Goal: Use online tool/utility: Utilize a website feature to perform a specific function

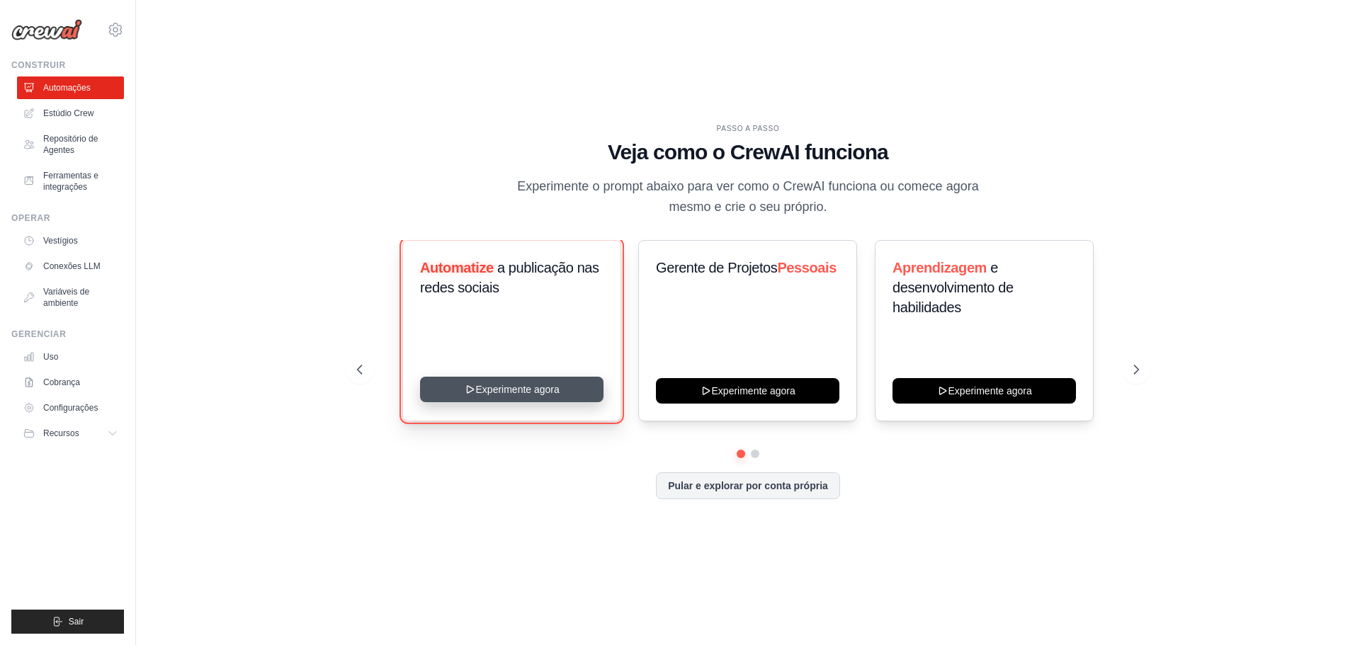
click at [562, 389] on button "Experimente agora" at bounding box center [511, 389] width 183 height 25
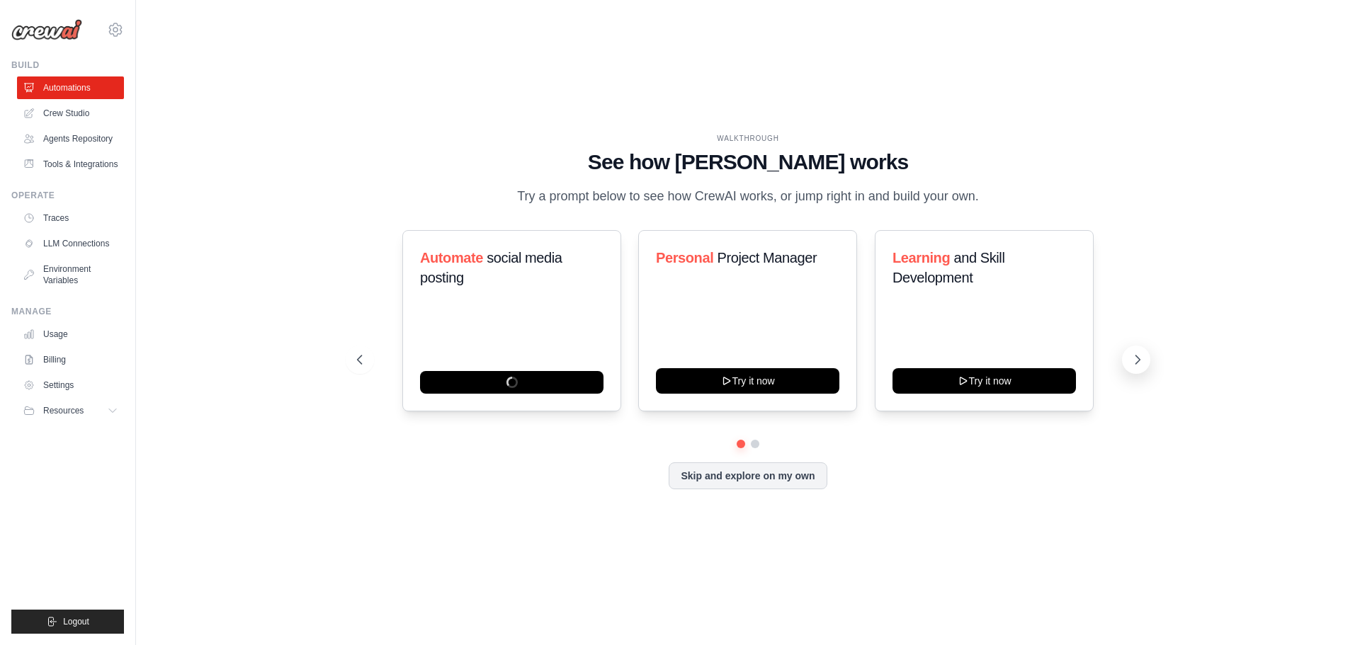
click at [1139, 361] on icon at bounding box center [1138, 359] width 4 height 8
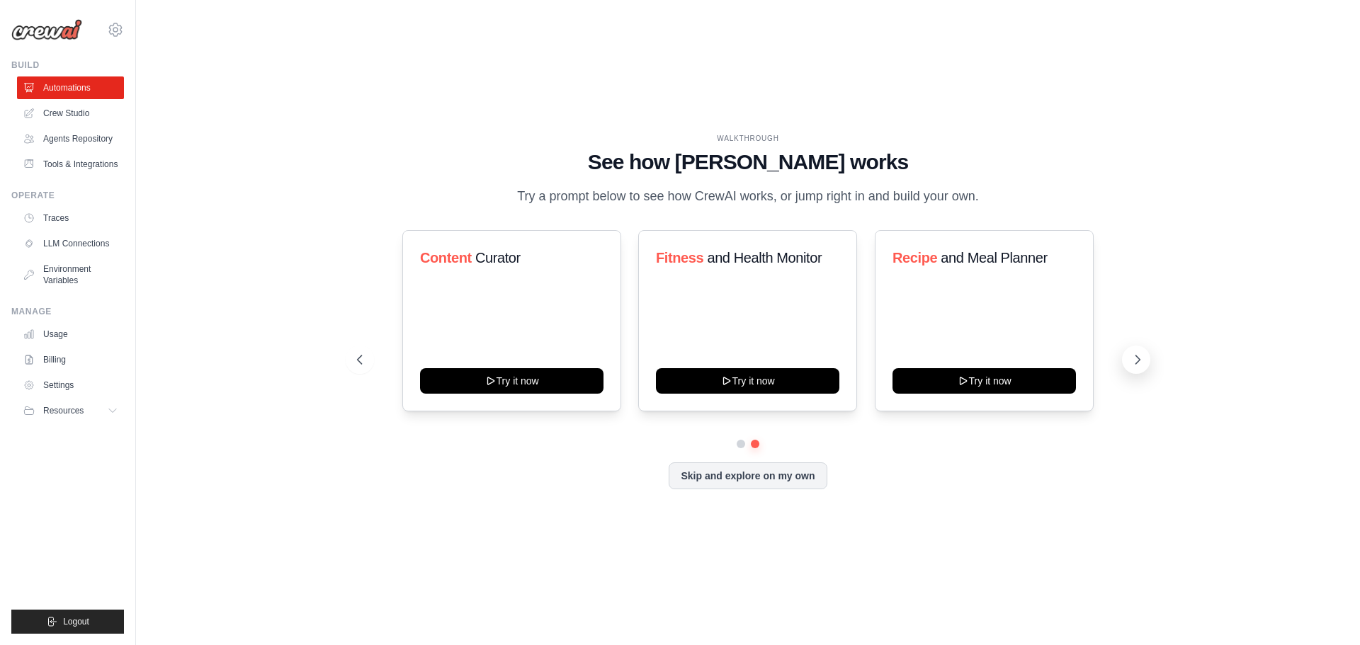
click at [1139, 361] on icon at bounding box center [1138, 359] width 4 height 8
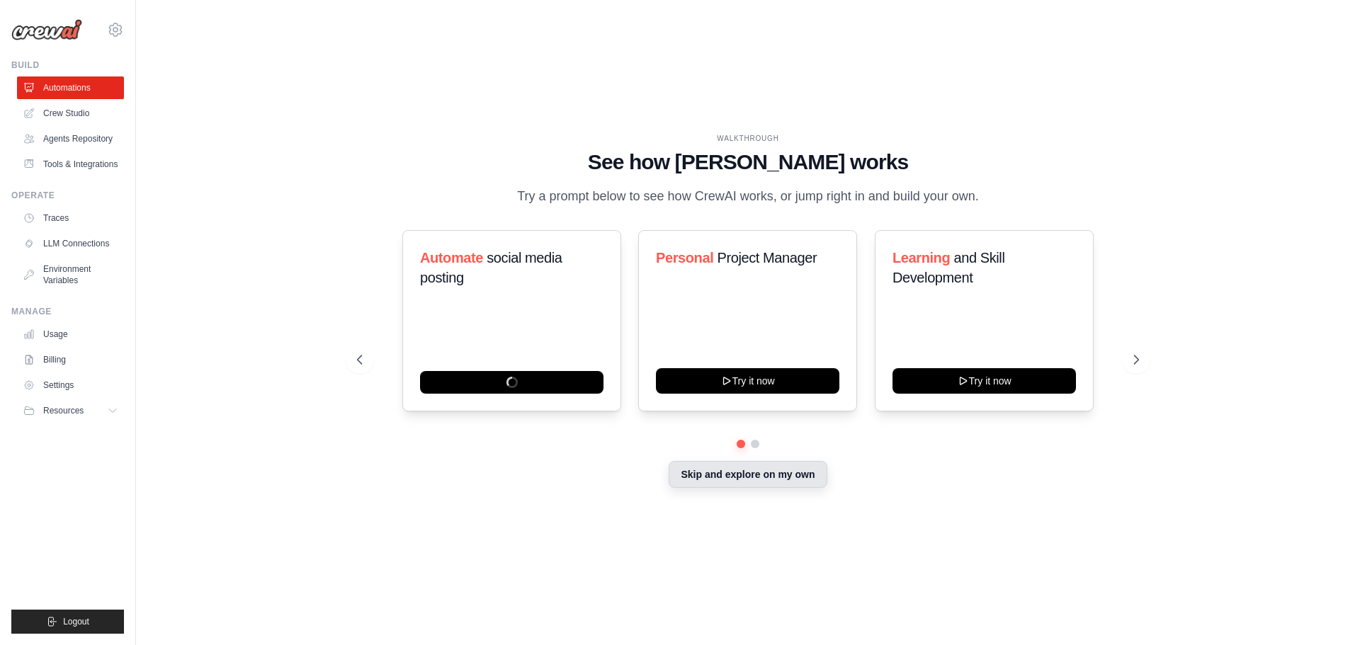
click at [702, 483] on button "Skip and explore on my own" at bounding box center [747, 474] width 158 height 27
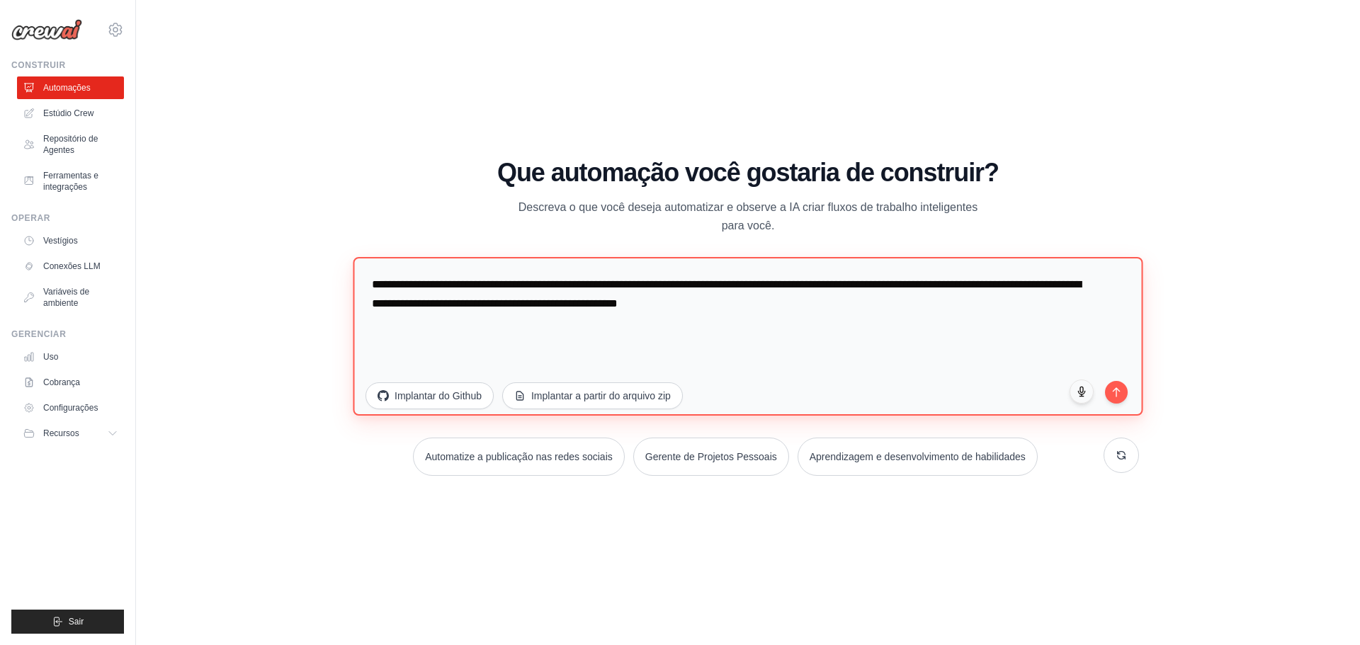
click at [767, 343] on textarea "**********" at bounding box center [748, 335] width 790 height 159
click at [775, 285] on textarea "**********" at bounding box center [748, 335] width 790 height 159
type textarea "**********"
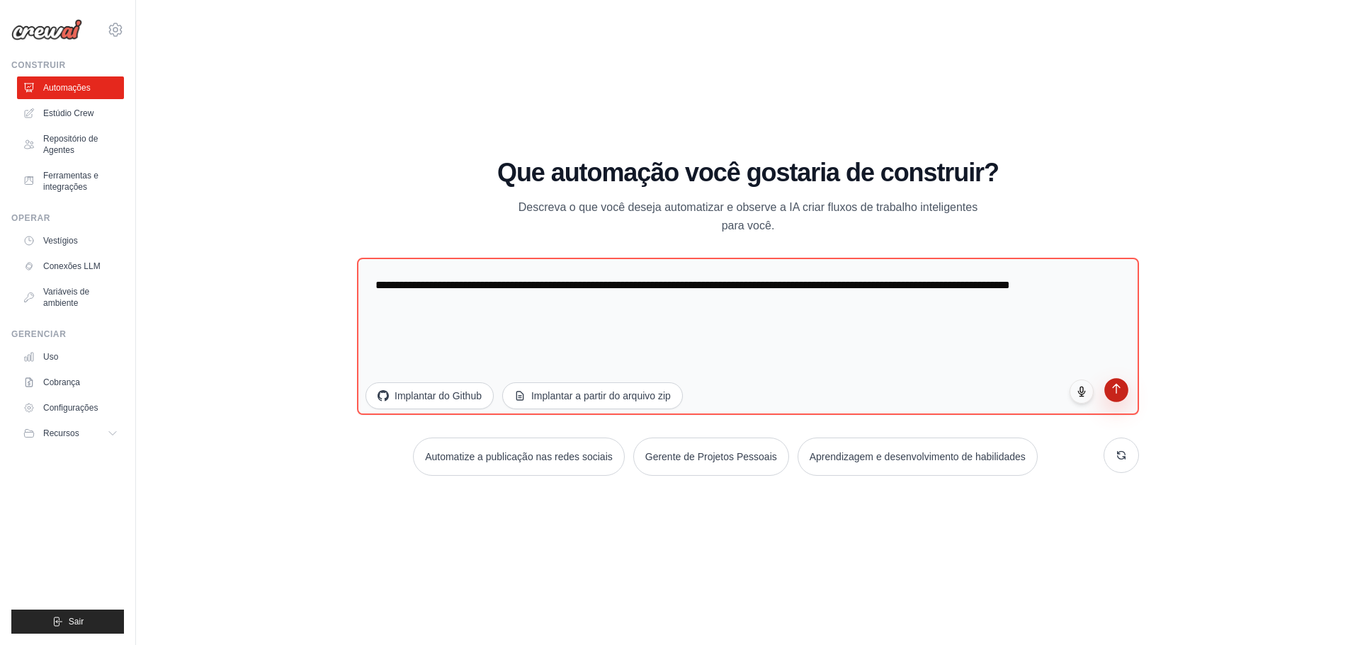
click at [1122, 397] on button "submit" at bounding box center [1116, 390] width 24 height 24
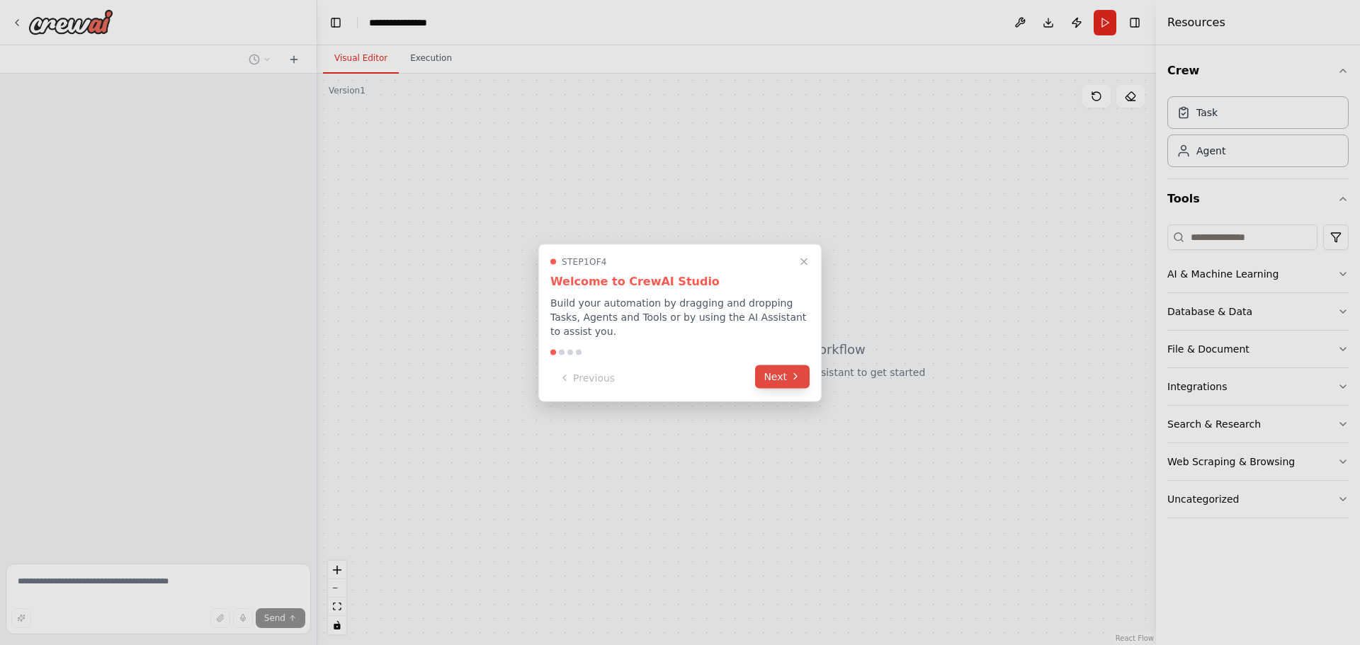
click at [781, 377] on button "Next" at bounding box center [782, 376] width 55 height 23
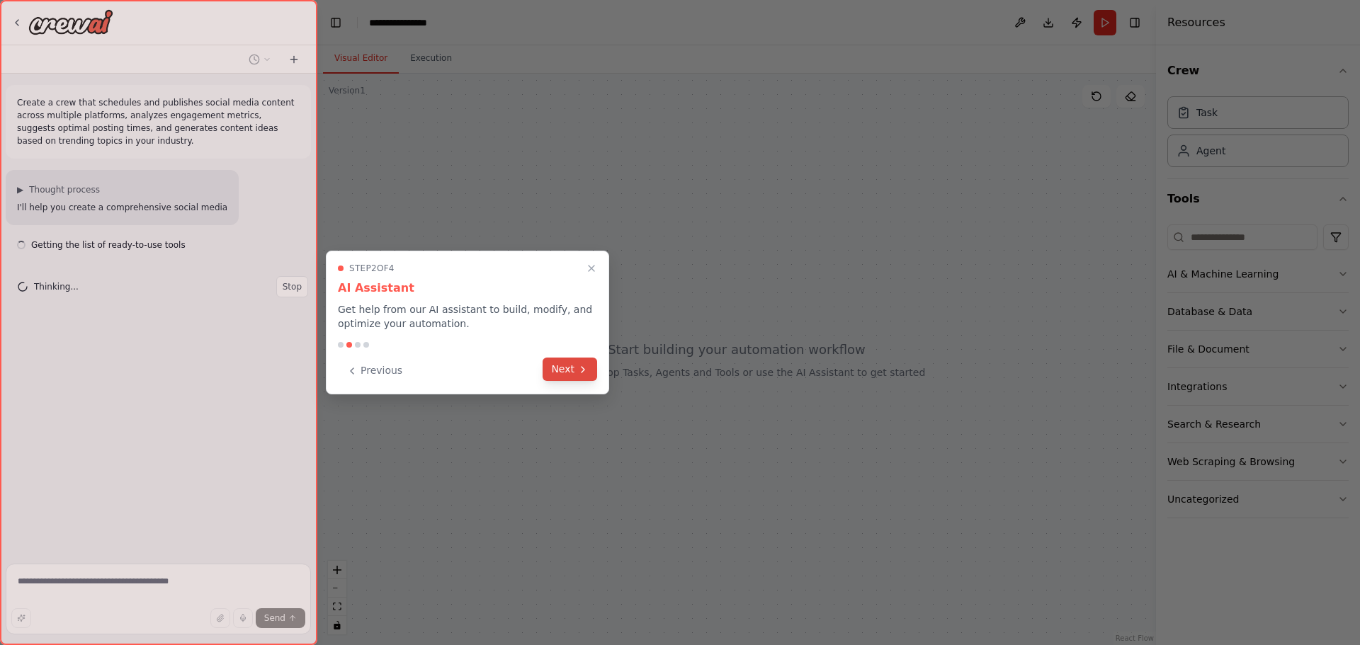
click at [574, 362] on button "Next" at bounding box center [569, 369] width 55 height 23
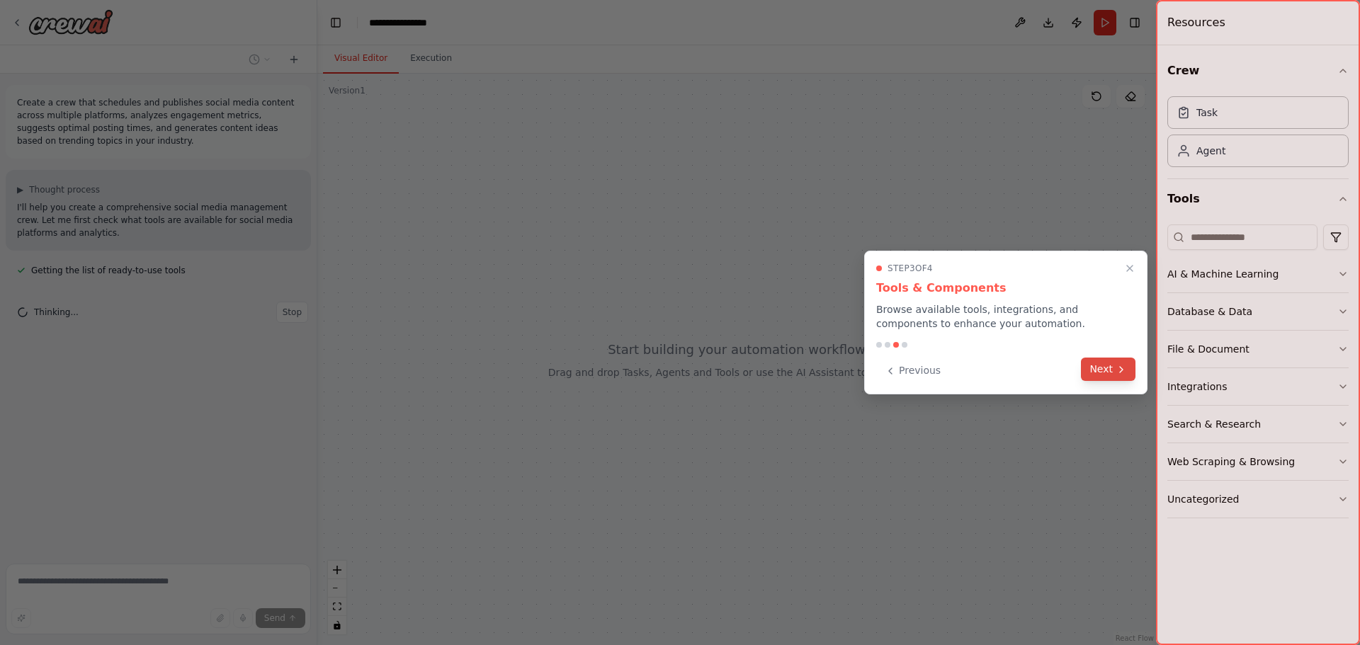
click at [1100, 372] on button "Next" at bounding box center [1108, 369] width 55 height 23
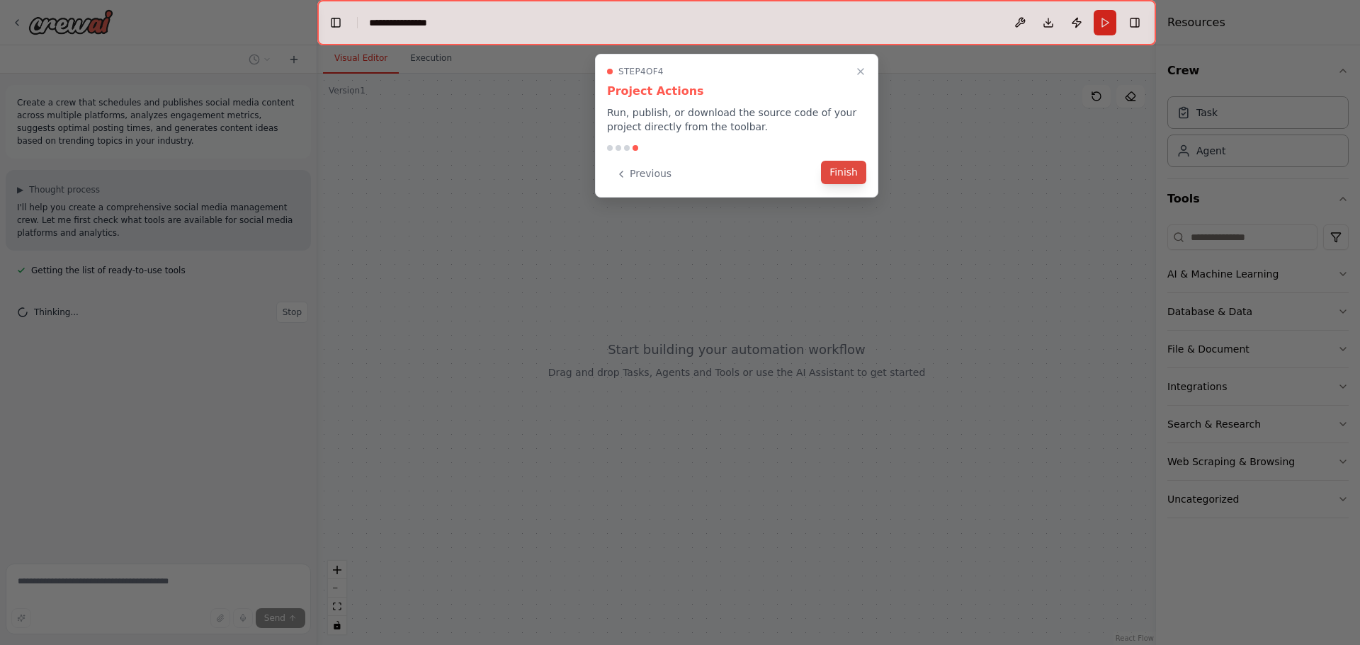
click at [860, 170] on button "Finish" at bounding box center [843, 172] width 45 height 23
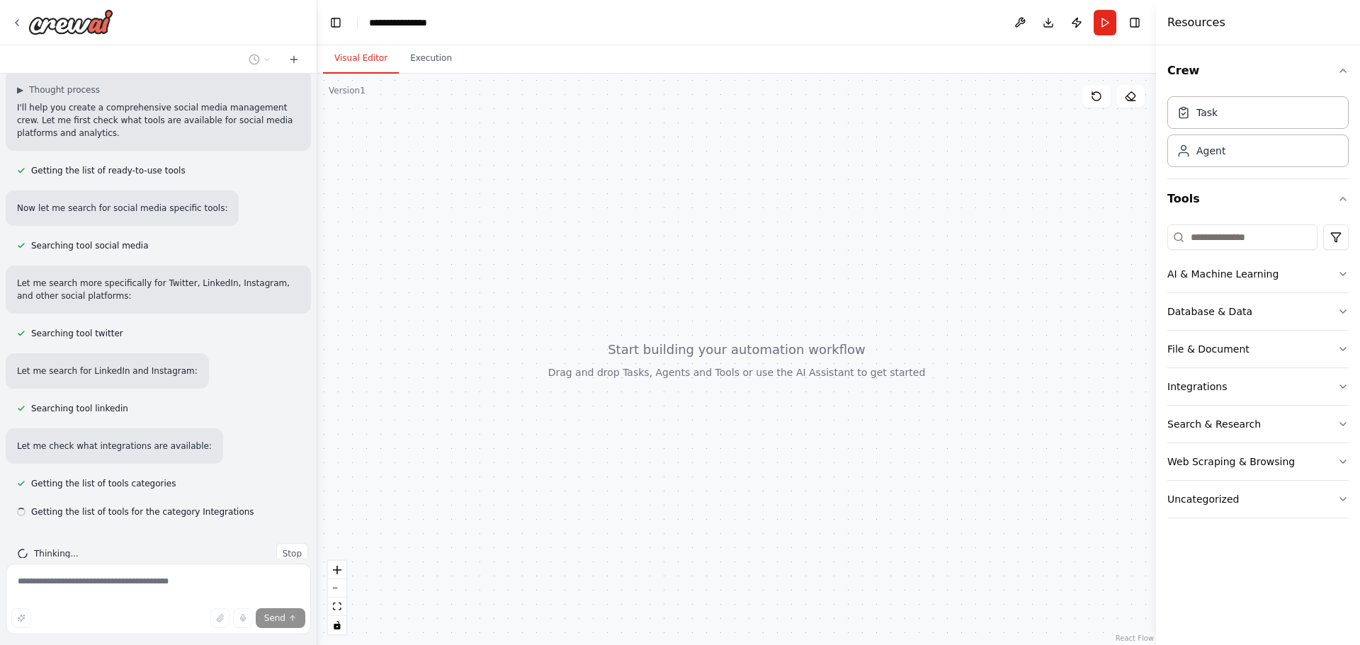
scroll to position [128, 0]
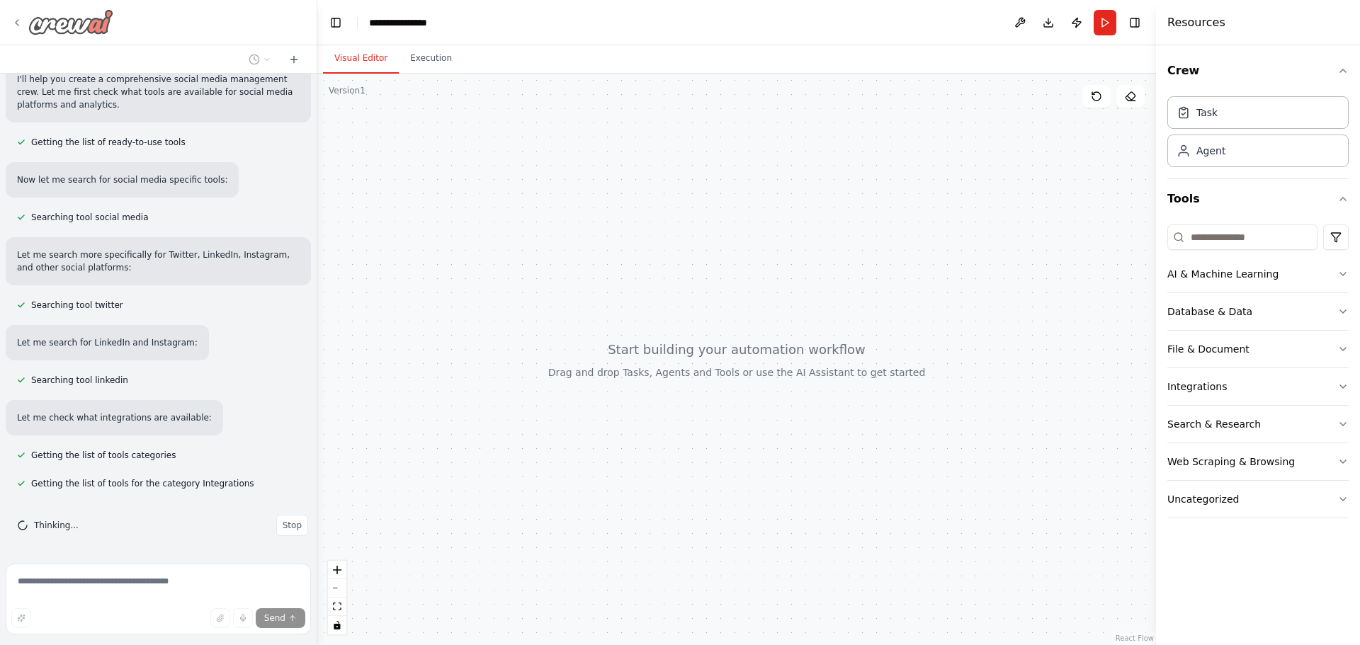
click at [12, 28] on icon at bounding box center [16, 22] width 11 height 11
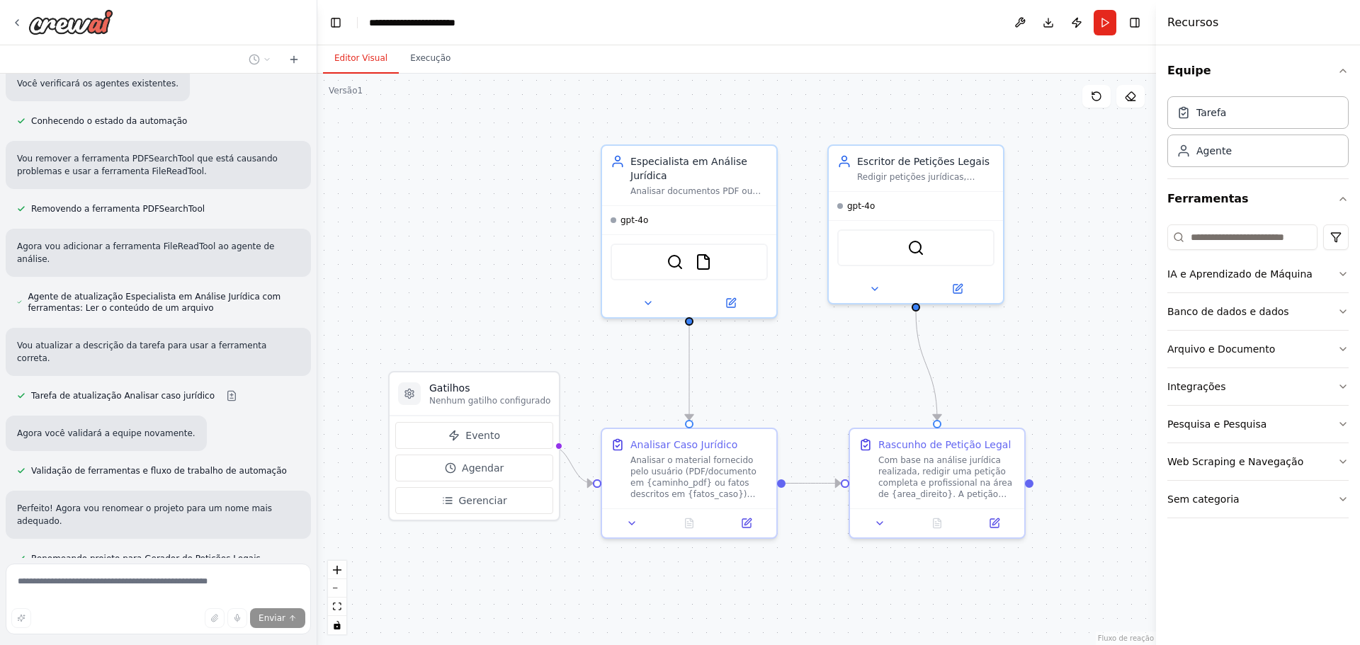
scroll to position [1122, 0]
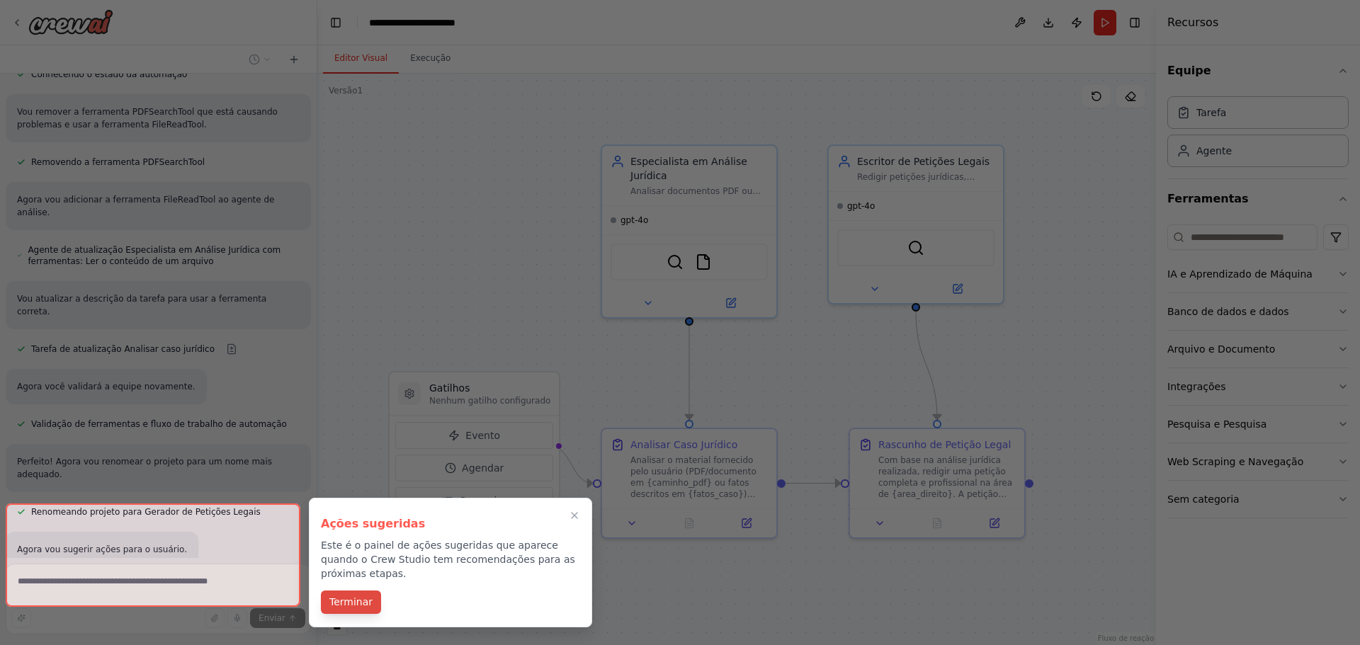
click at [364, 596] on font "Terminar" at bounding box center [350, 601] width 43 height 11
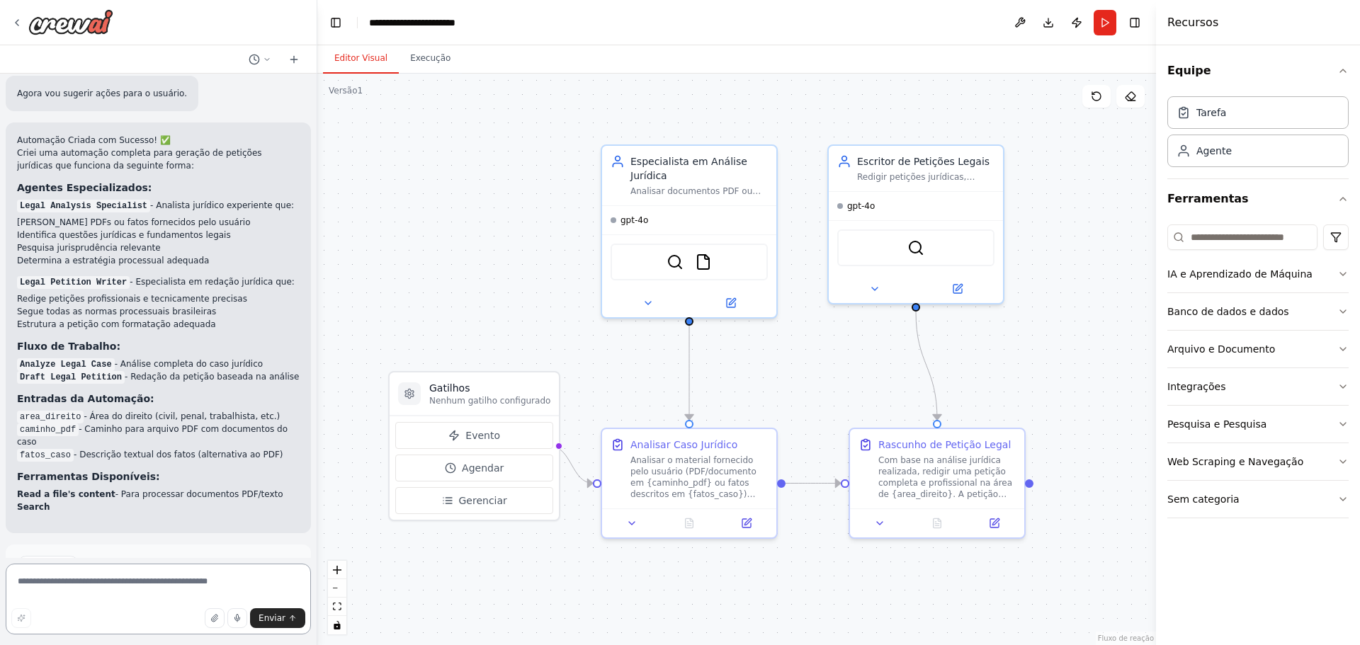
scroll to position [1591, 0]
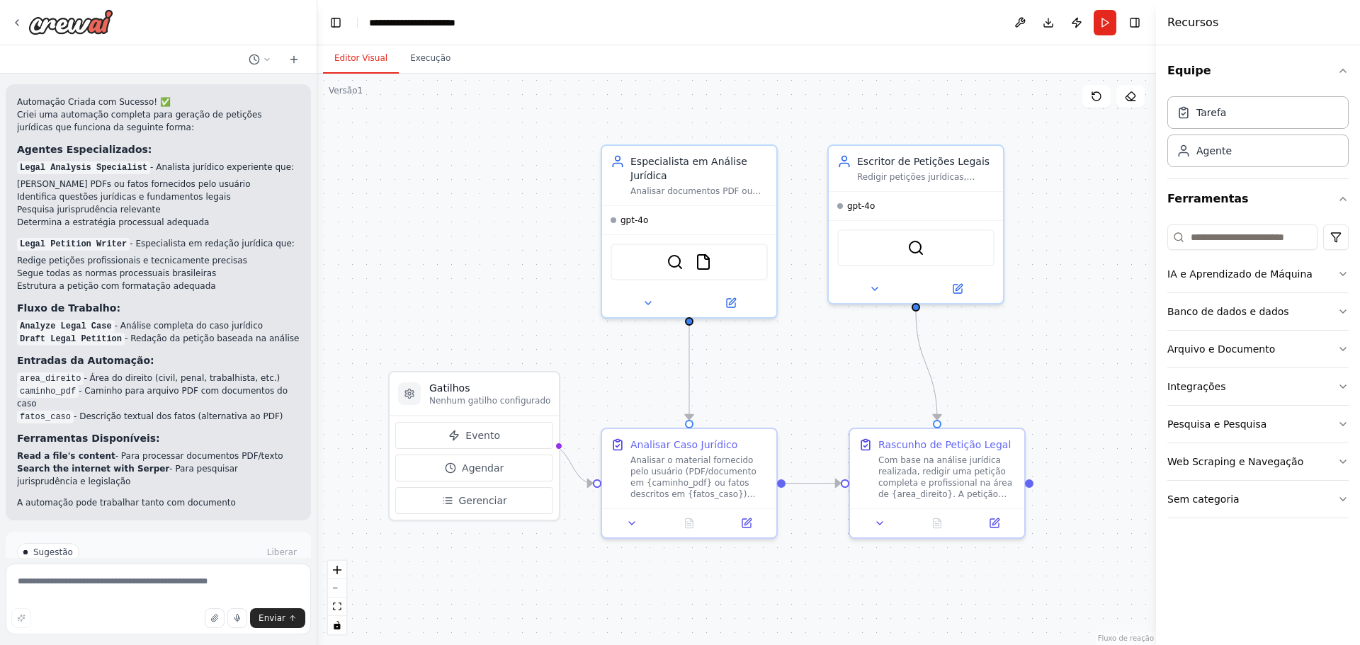
click at [147, 608] on font "Executar automação" at bounding box center [164, 613] width 88 height 10
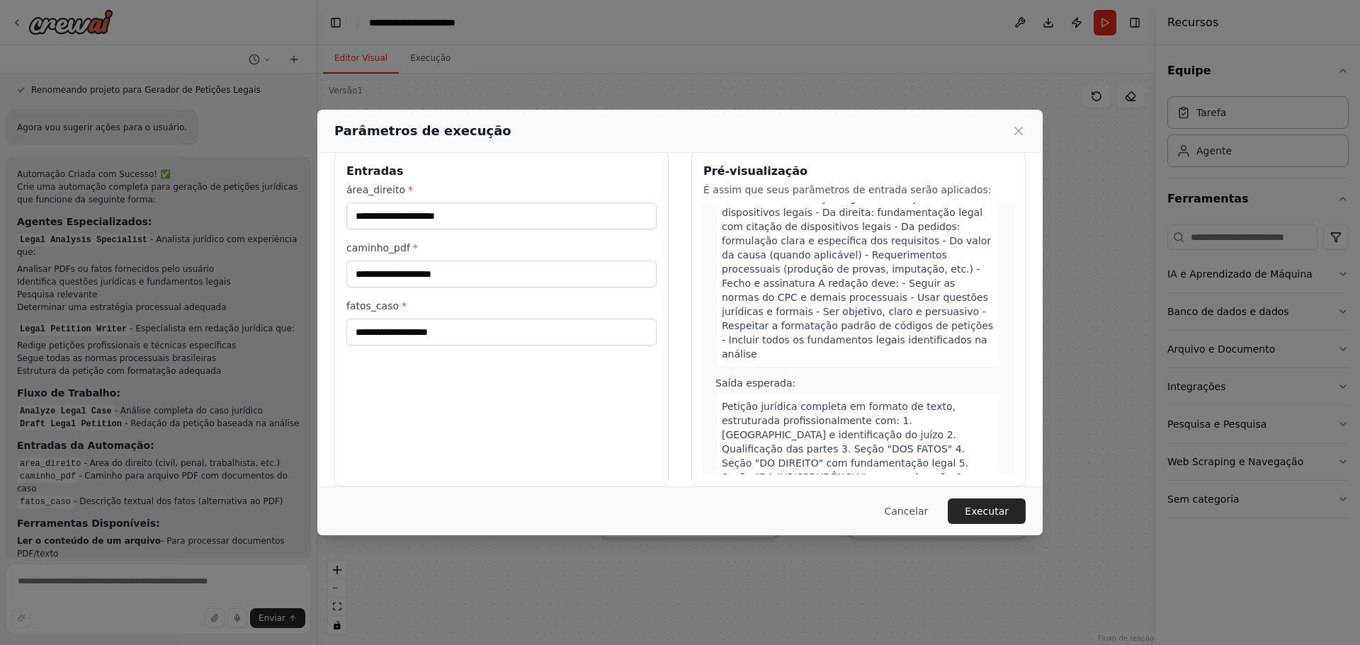
scroll to position [0, 0]
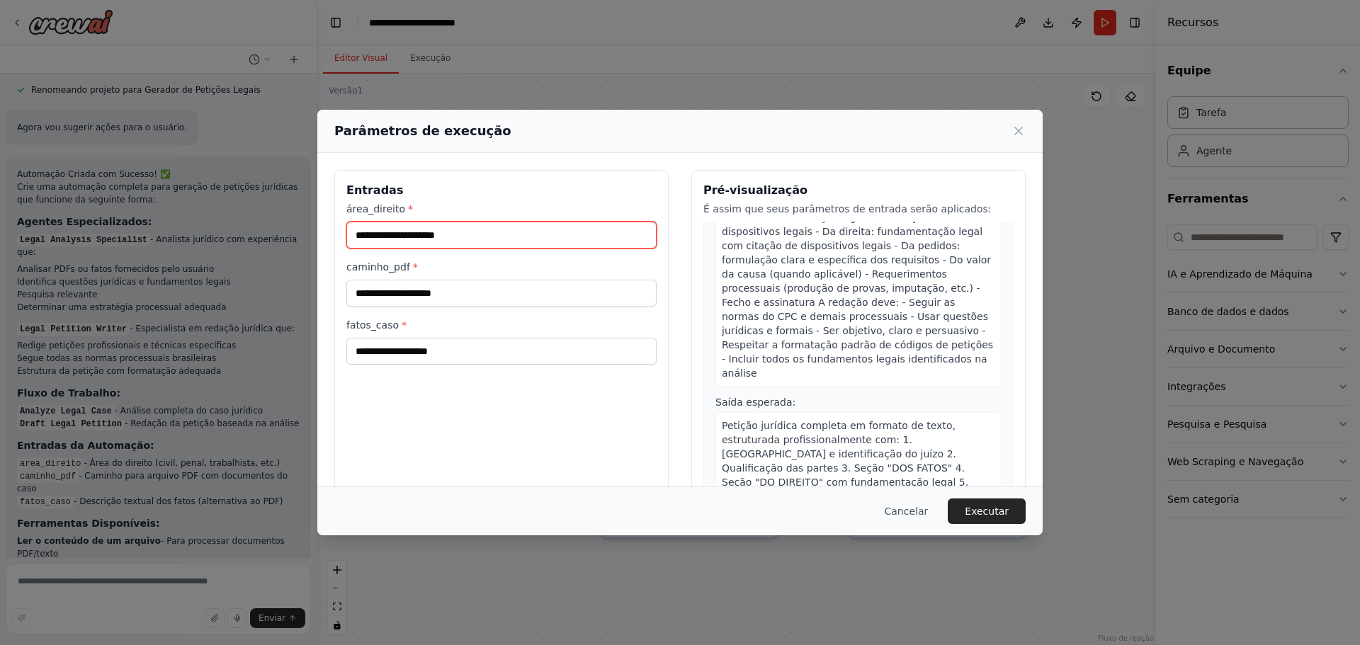
click at [465, 243] on input "área_direito *" at bounding box center [501, 235] width 310 height 27
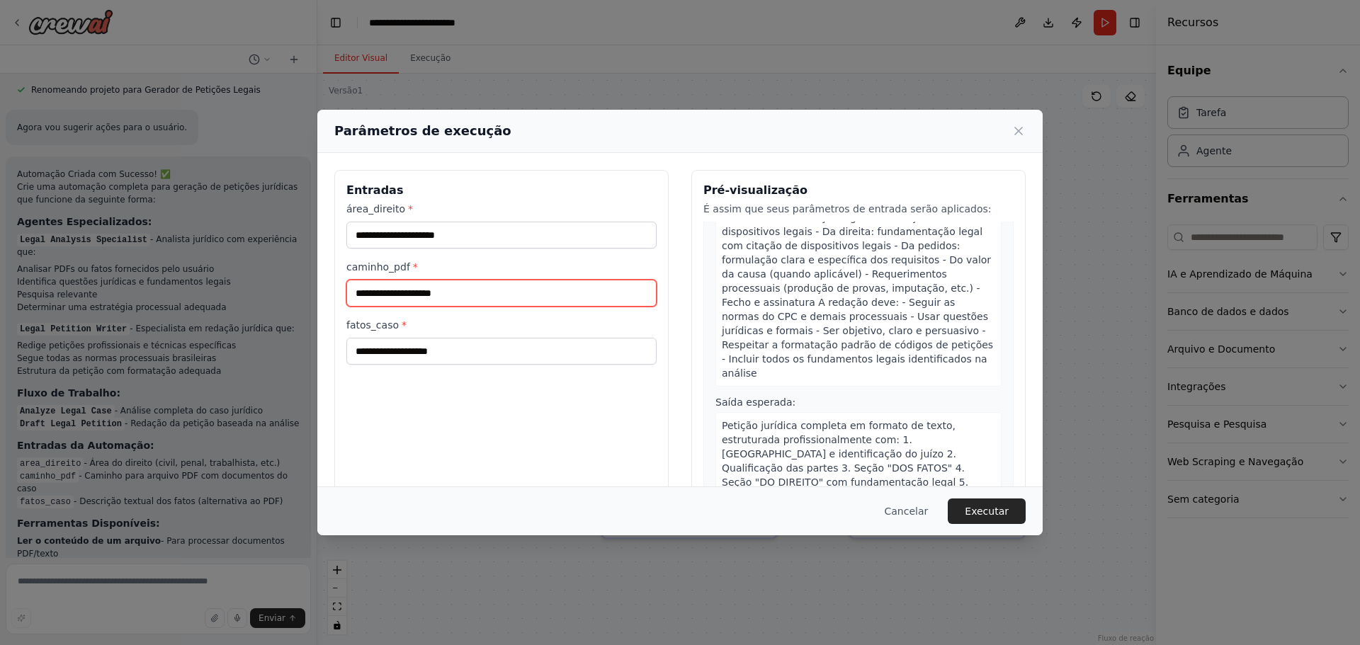
click at [460, 290] on input "caminho_pdf *" at bounding box center [501, 293] width 310 height 27
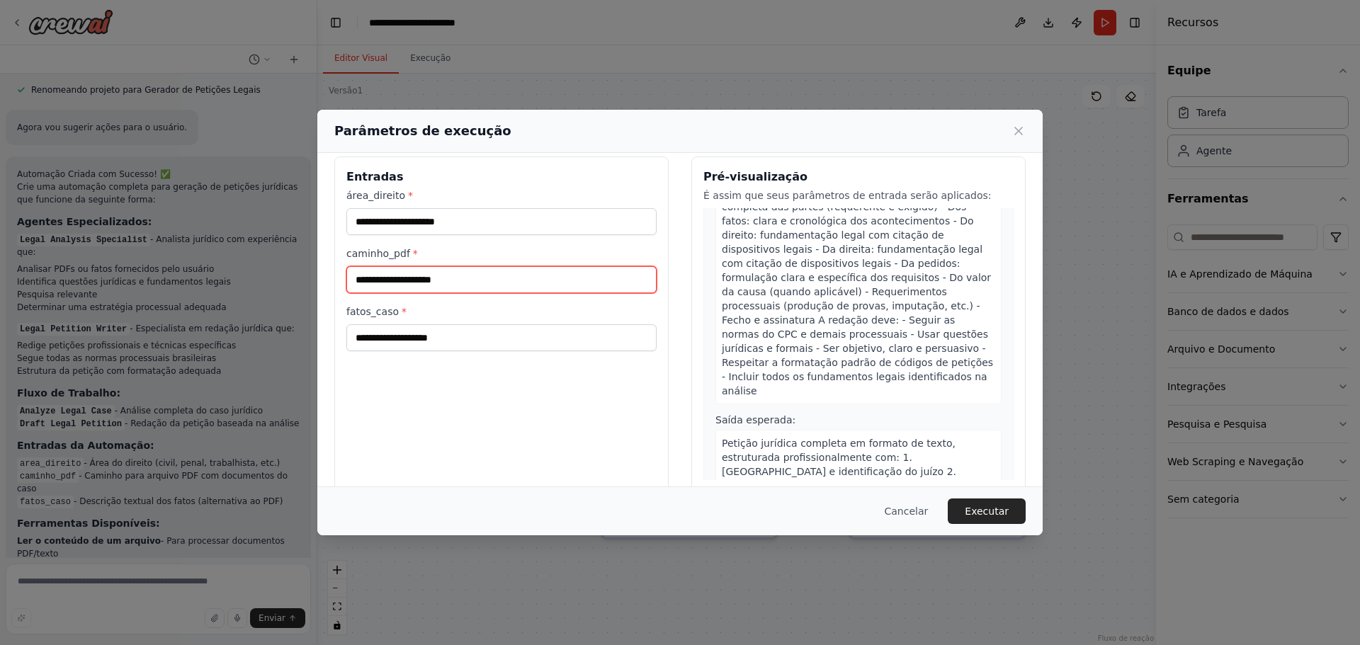
scroll to position [36, 0]
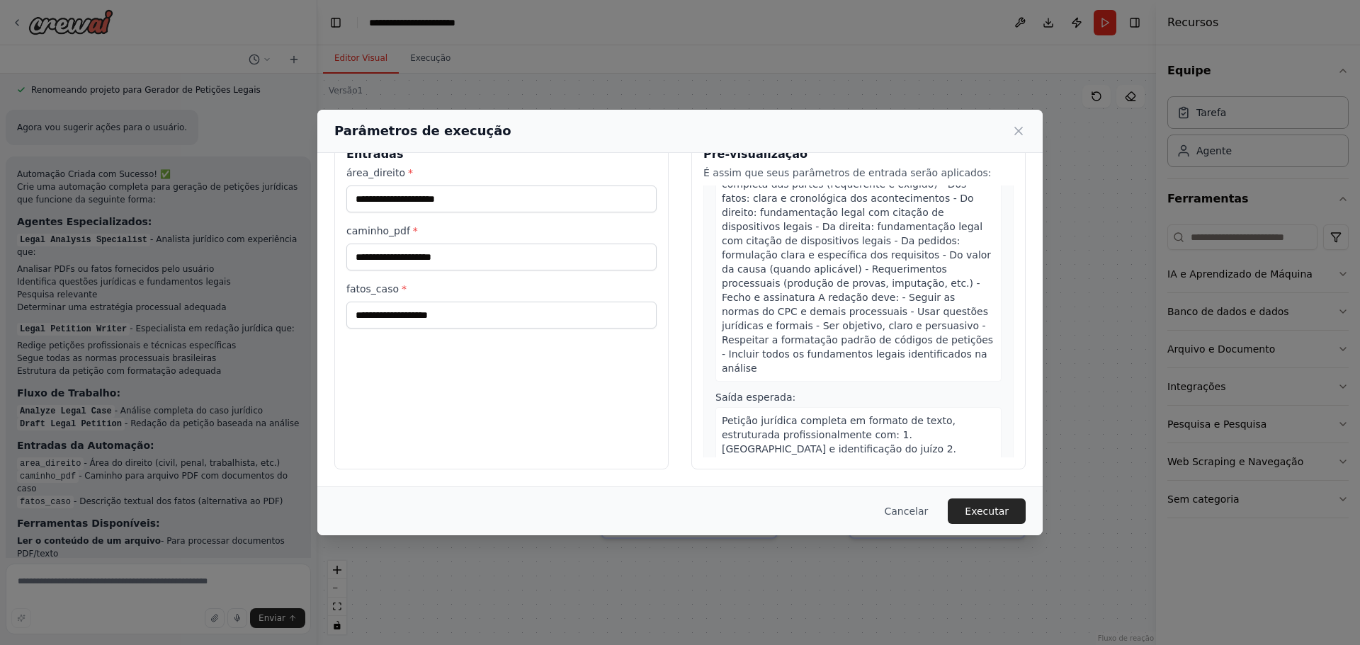
click at [877, 415] on font "Petição jurídica completa em formato de texto, estruturada profissionalmente co…" at bounding box center [851, 484] width 258 height 139
click at [1020, 129] on icon at bounding box center [1018, 130] width 7 height 7
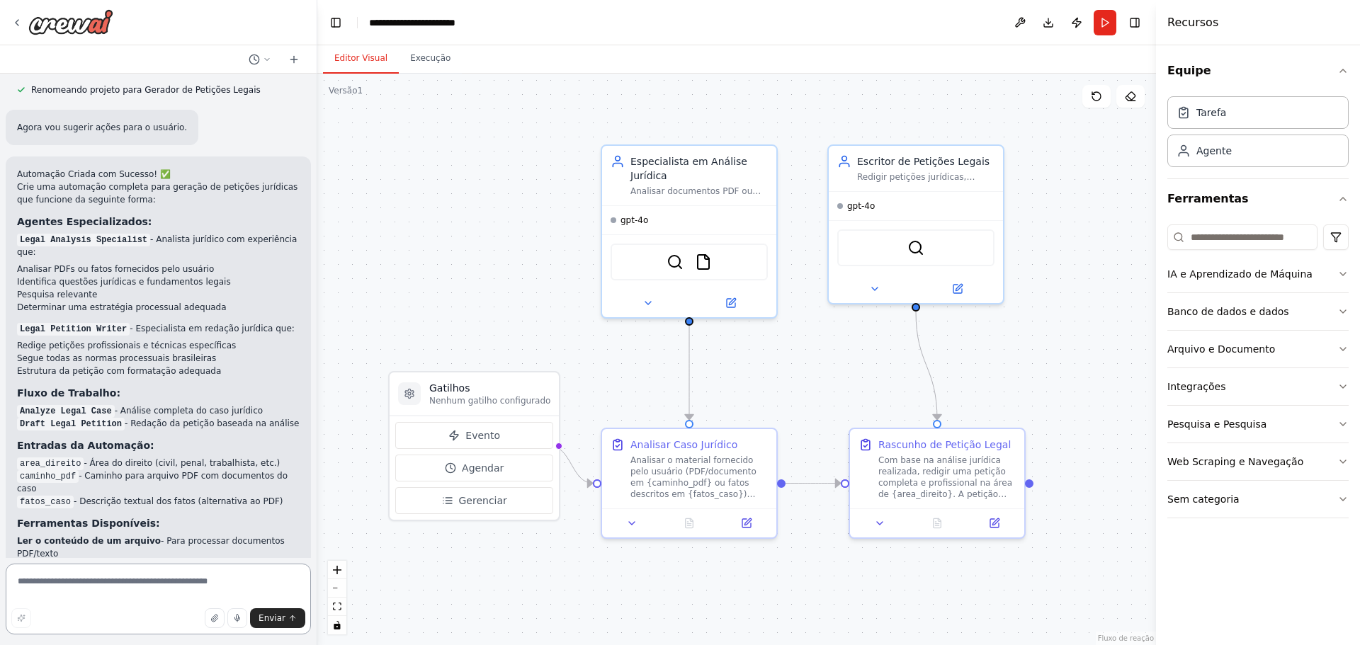
click at [251, 578] on textarea at bounding box center [158, 599] width 305 height 71
type textarea "**********"
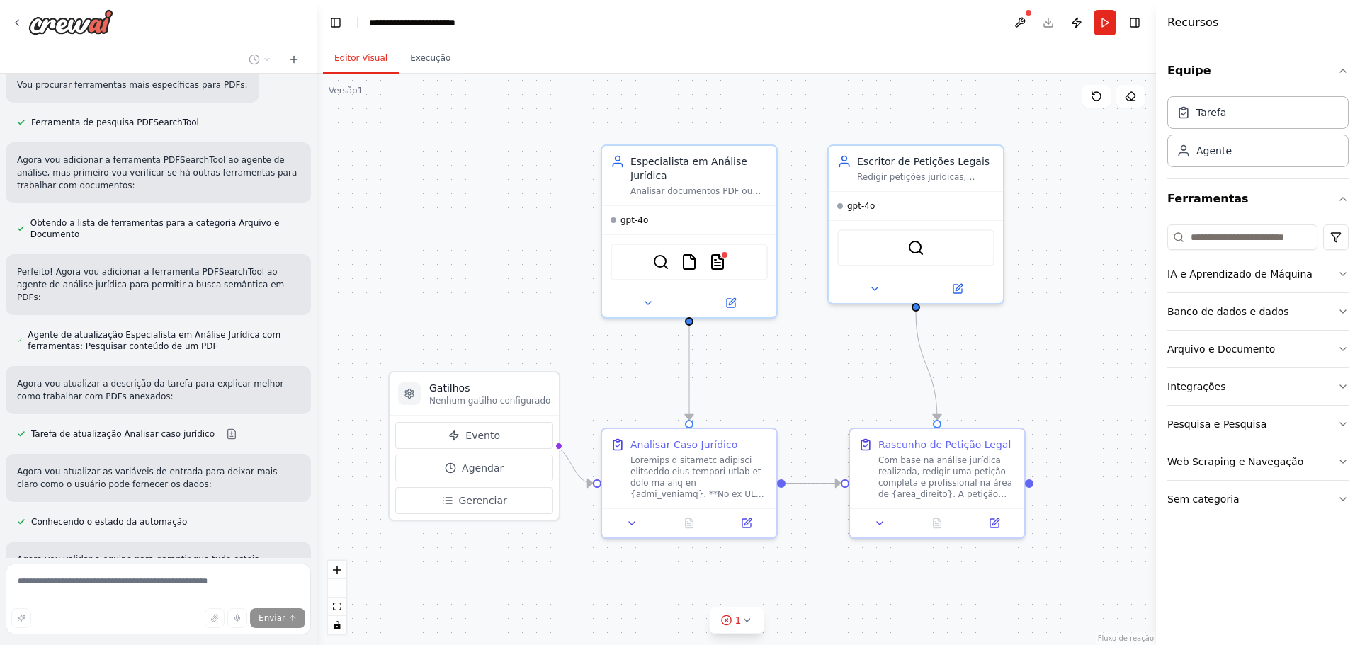
scroll to position [2360, 0]
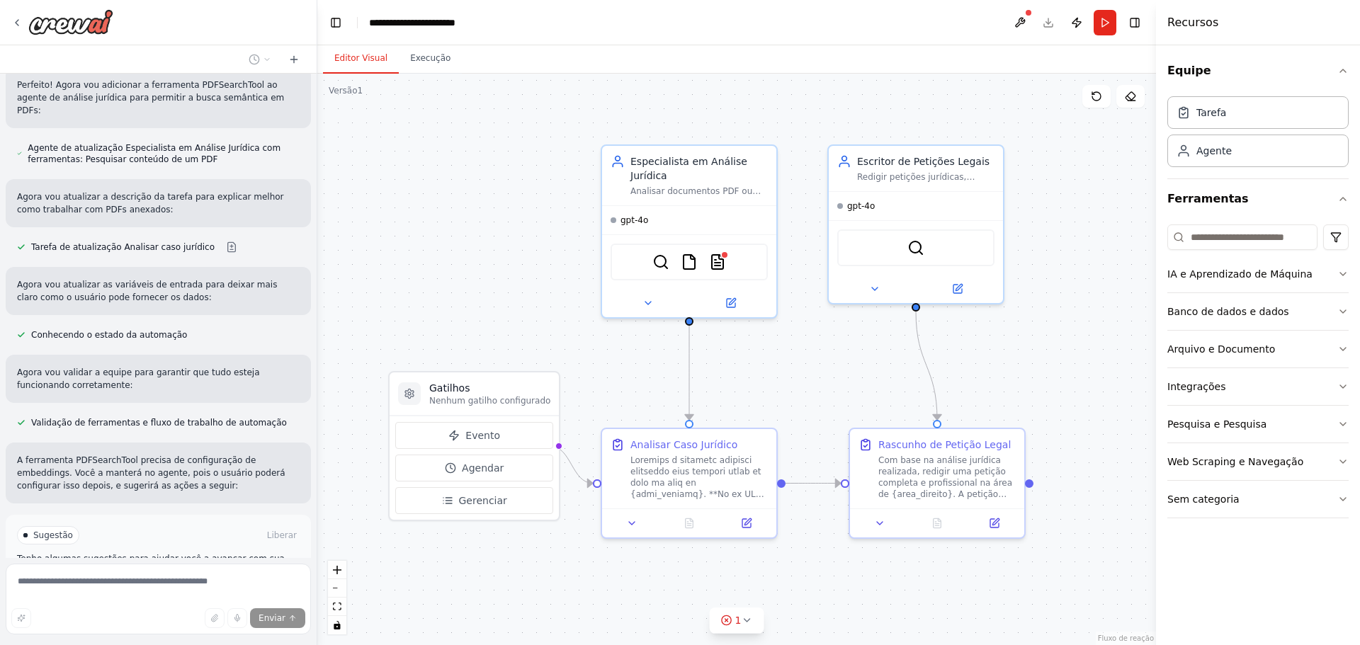
click at [207, 584] on button "Executar automação" at bounding box center [158, 595] width 283 height 23
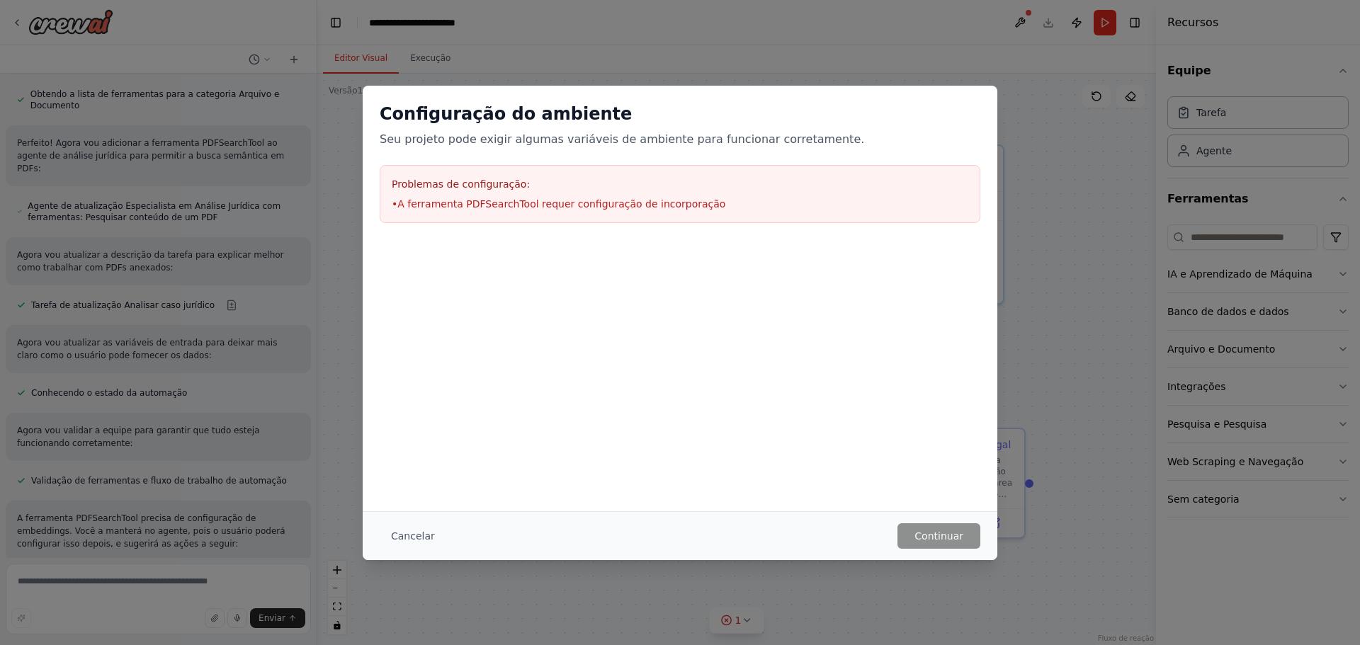
click at [514, 210] on li "• A ferramenta PDFSearchTool requer configuração de incorporação" at bounding box center [680, 204] width 576 height 14
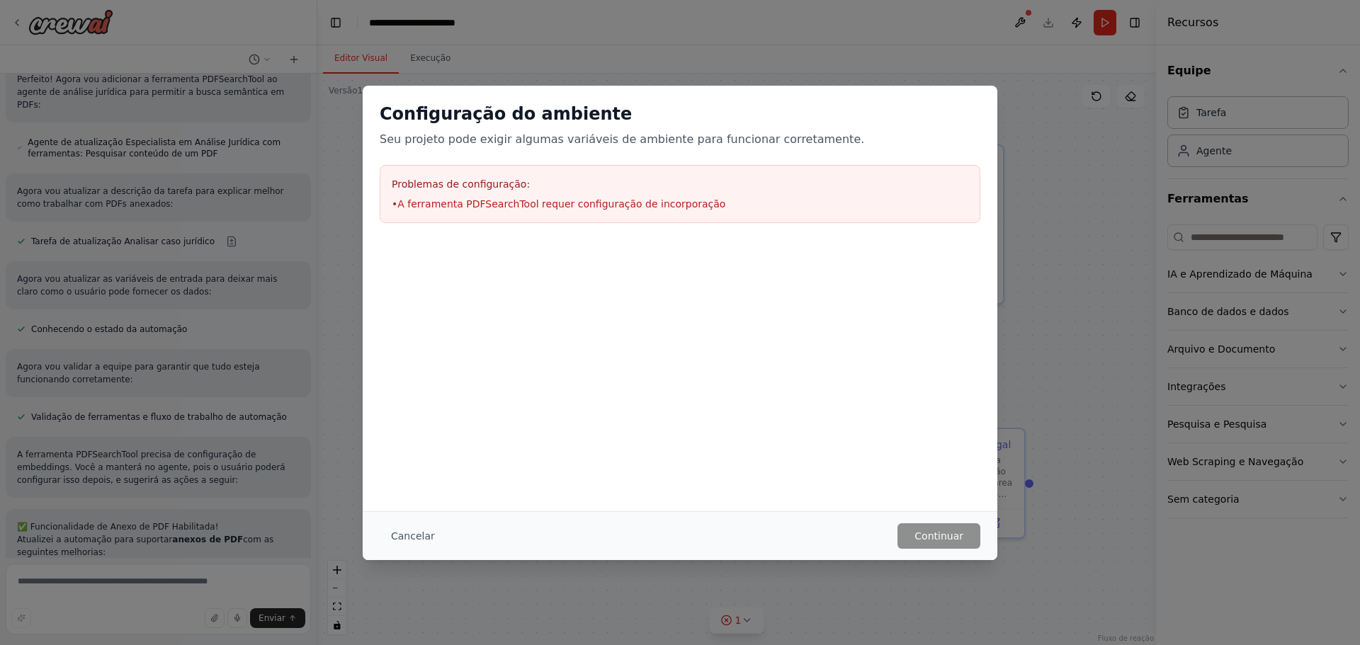
scroll to position [2532, 0]
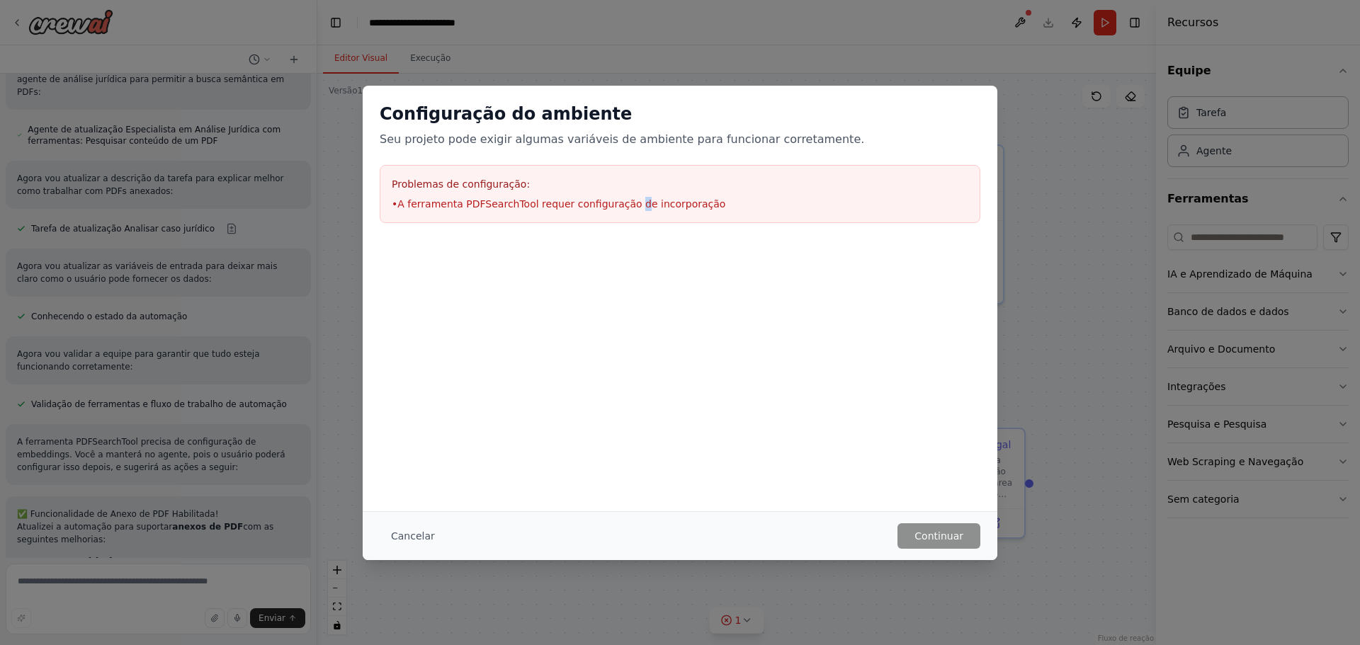
drag, startPoint x: 617, startPoint y: 220, endPoint x: 605, endPoint y: 194, distance: 28.2
click at [615, 217] on div "Configuração do ambiente Seu projeto pode exigir algumas variáveis ​​de ambient…" at bounding box center [680, 163] width 634 height 154
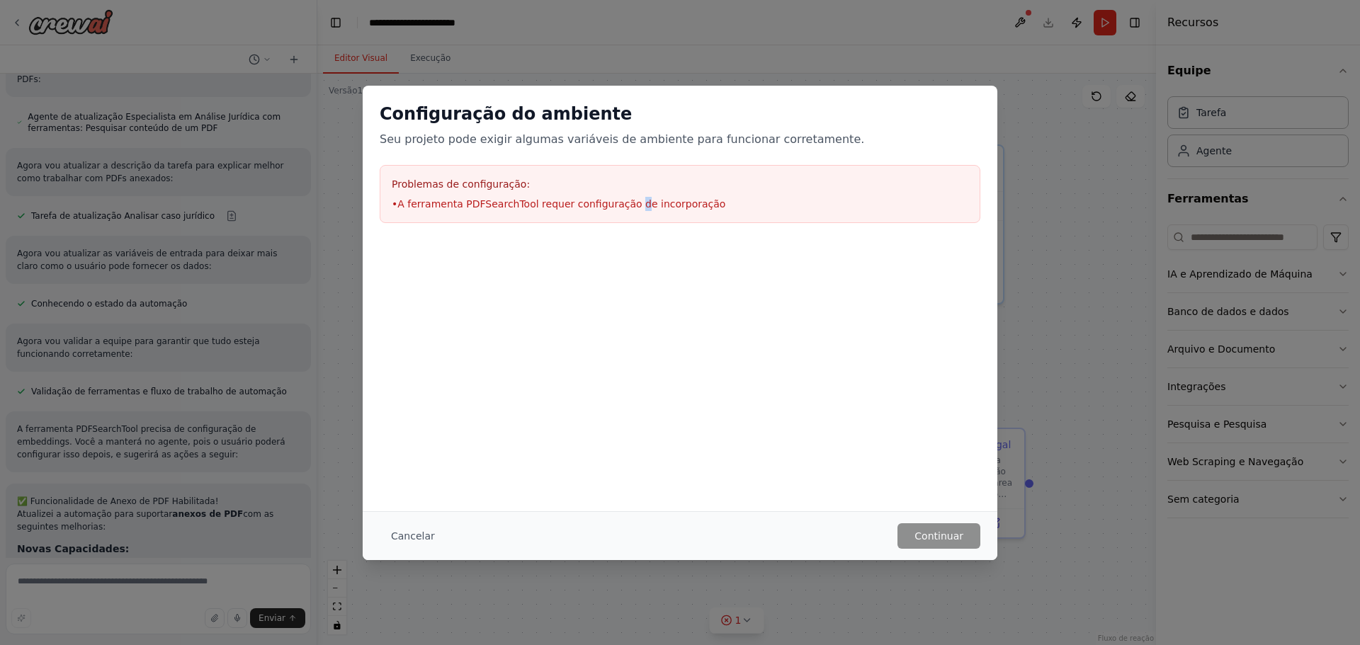
drag, startPoint x: 605, startPoint y: 192, endPoint x: 595, endPoint y: 195, distance: 10.5
click at [605, 191] on div "Problemas de configuração: • A ferramenta PDFSearchTool requer configuração de …" at bounding box center [680, 194] width 600 height 58
click at [427, 530] on button "Cancelar" at bounding box center [413, 535] width 67 height 25
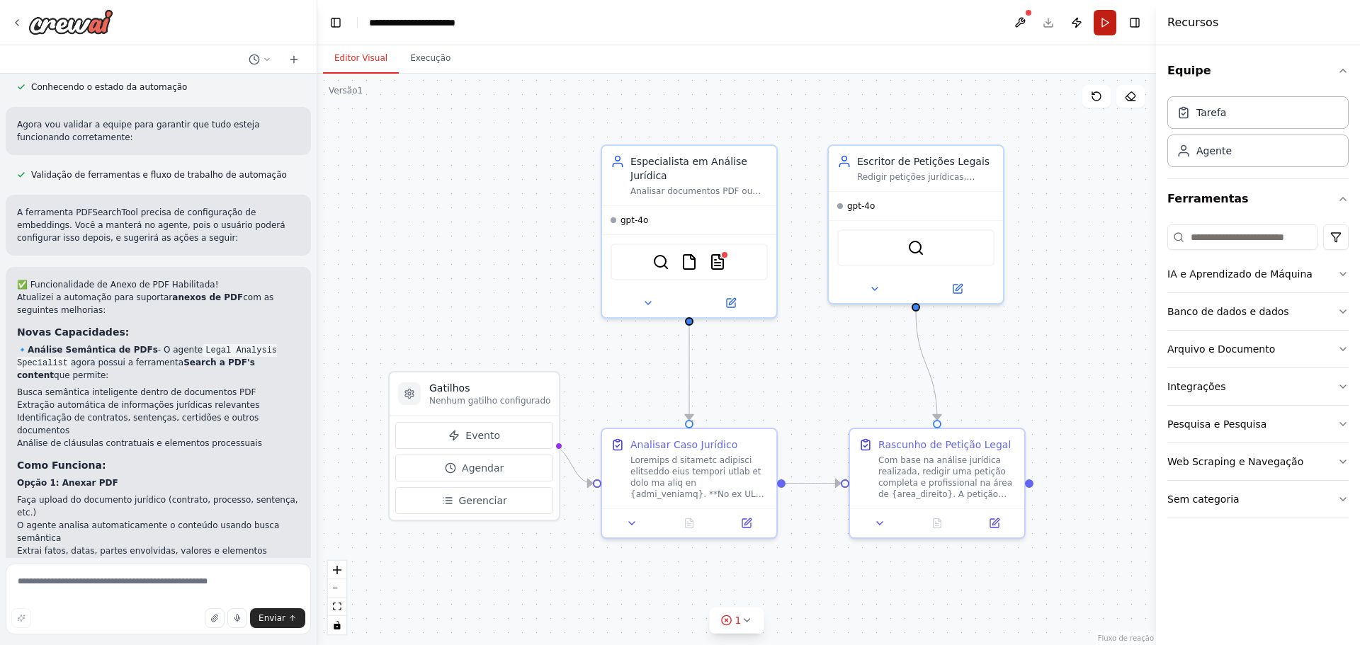
scroll to position [2774, 0]
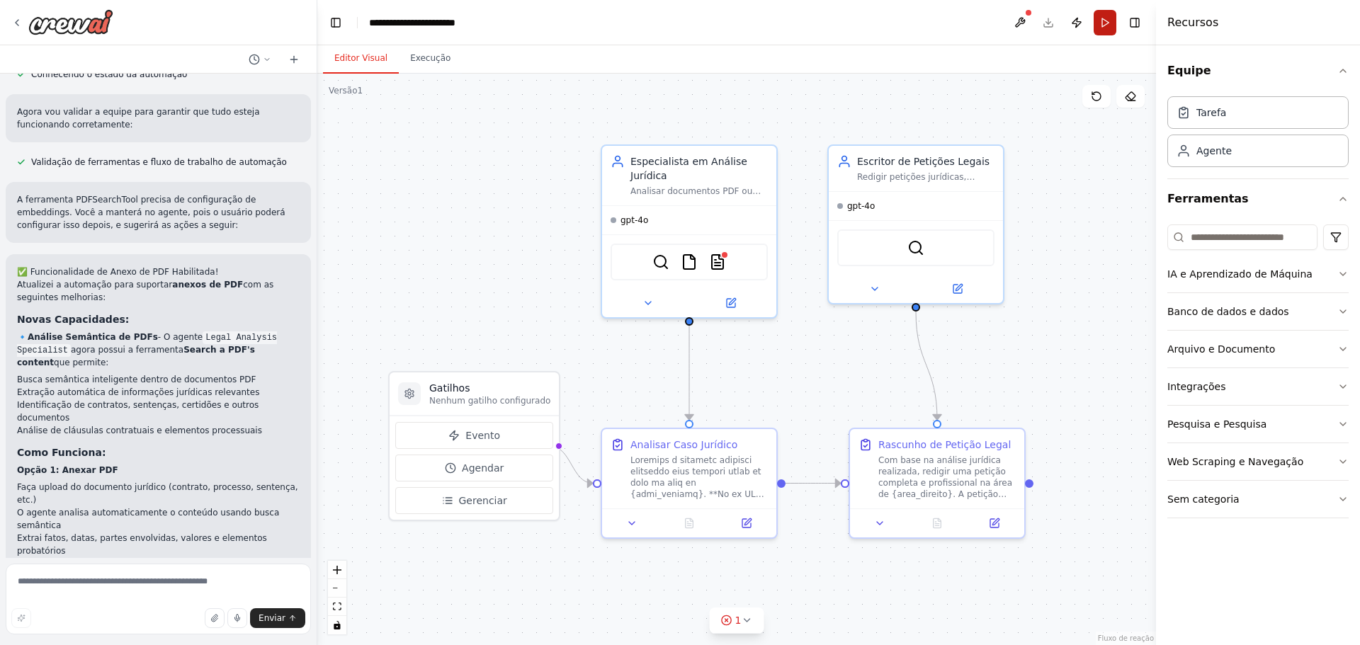
click at [1099, 25] on button "Run" at bounding box center [1104, 22] width 23 height 25
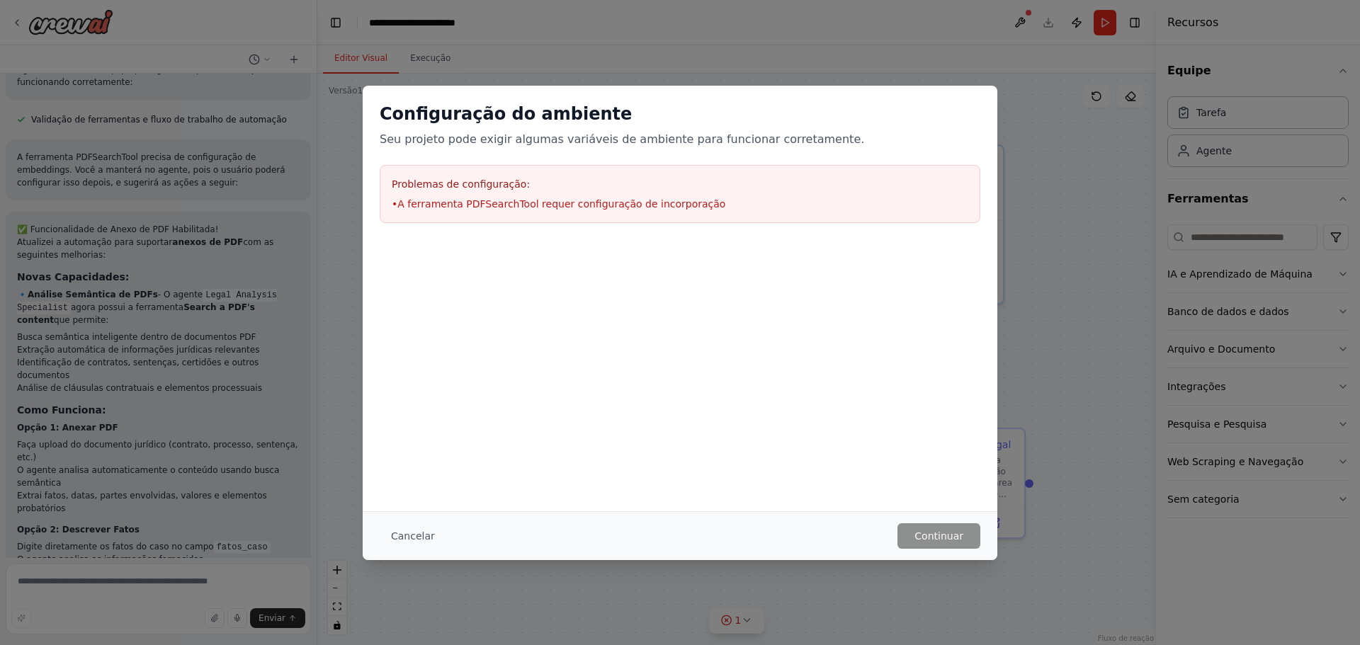
scroll to position [2829, 0]
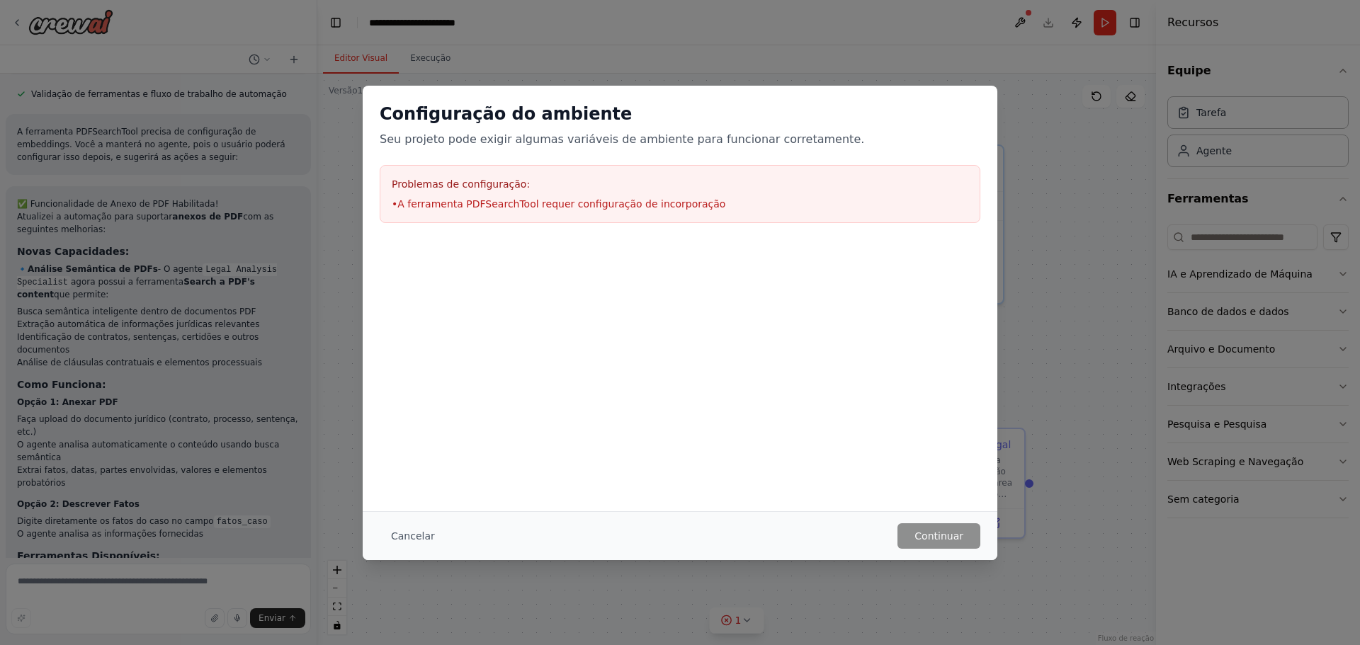
click at [552, 211] on div "Problemas de configuração: • A ferramenta PDFSearchTool requer configuração de …" at bounding box center [680, 194] width 600 height 58
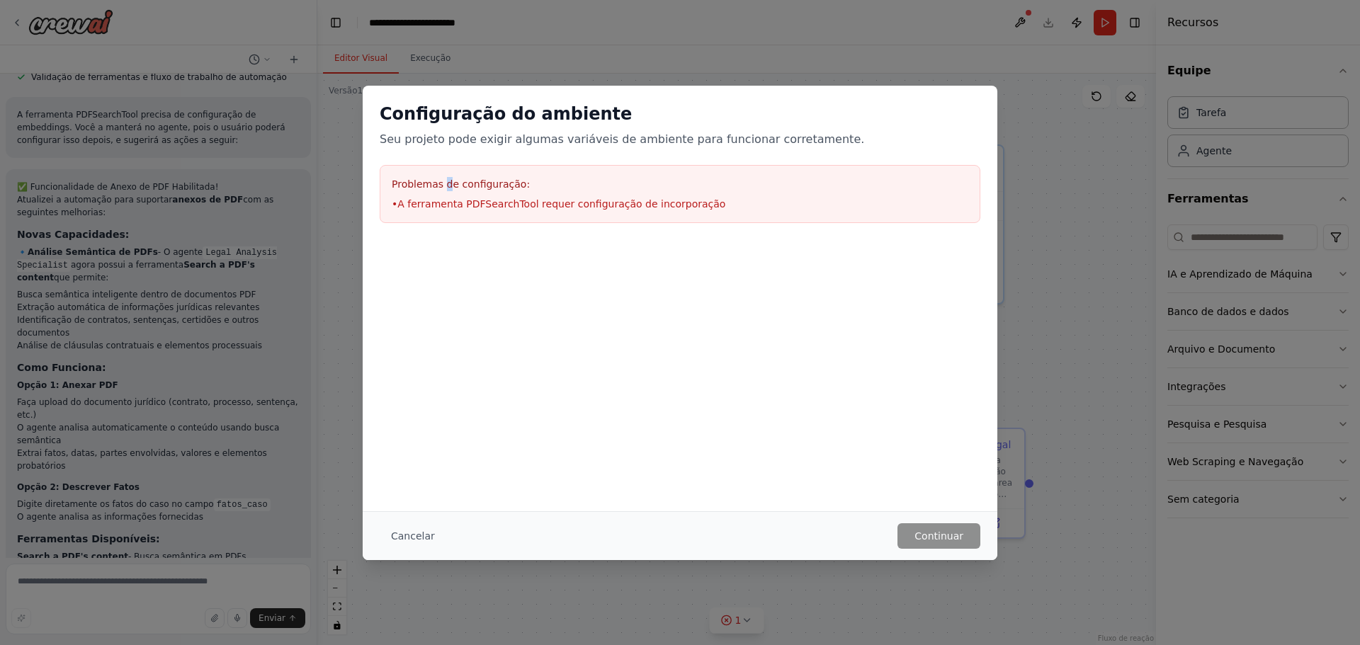
click at [444, 183] on font "Problemas de configuração:" at bounding box center [461, 183] width 138 height 11
click at [406, 181] on font "Problemas de configuração:" at bounding box center [461, 183] width 138 height 11
drag, startPoint x: 445, startPoint y: 148, endPoint x: 482, endPoint y: 138, distance: 38.8
click at [446, 148] on div "Configuração do ambiente Seu projeto pode exigir algumas variáveis ​​de ambient…" at bounding box center [680, 163] width 634 height 154
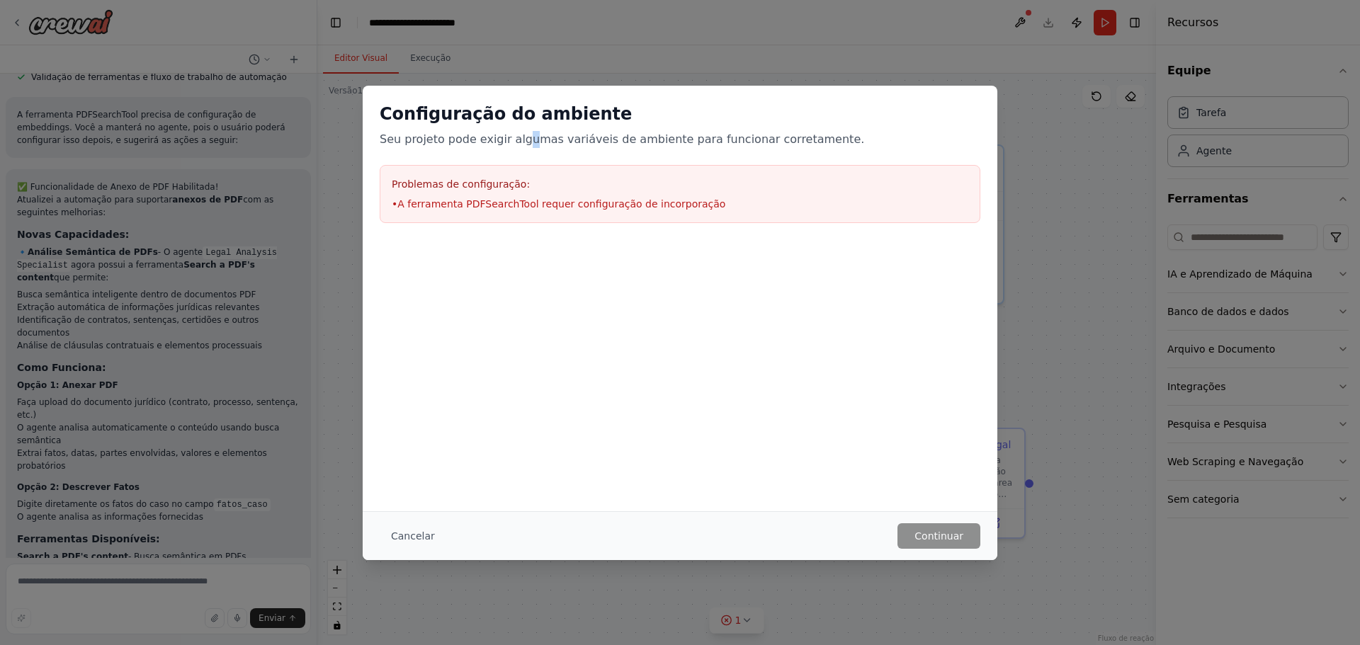
click at [523, 125] on div "Configuração do ambiente Seu projeto pode exigir algumas variáveis ​​de ambient…" at bounding box center [680, 125] width 600 height 45
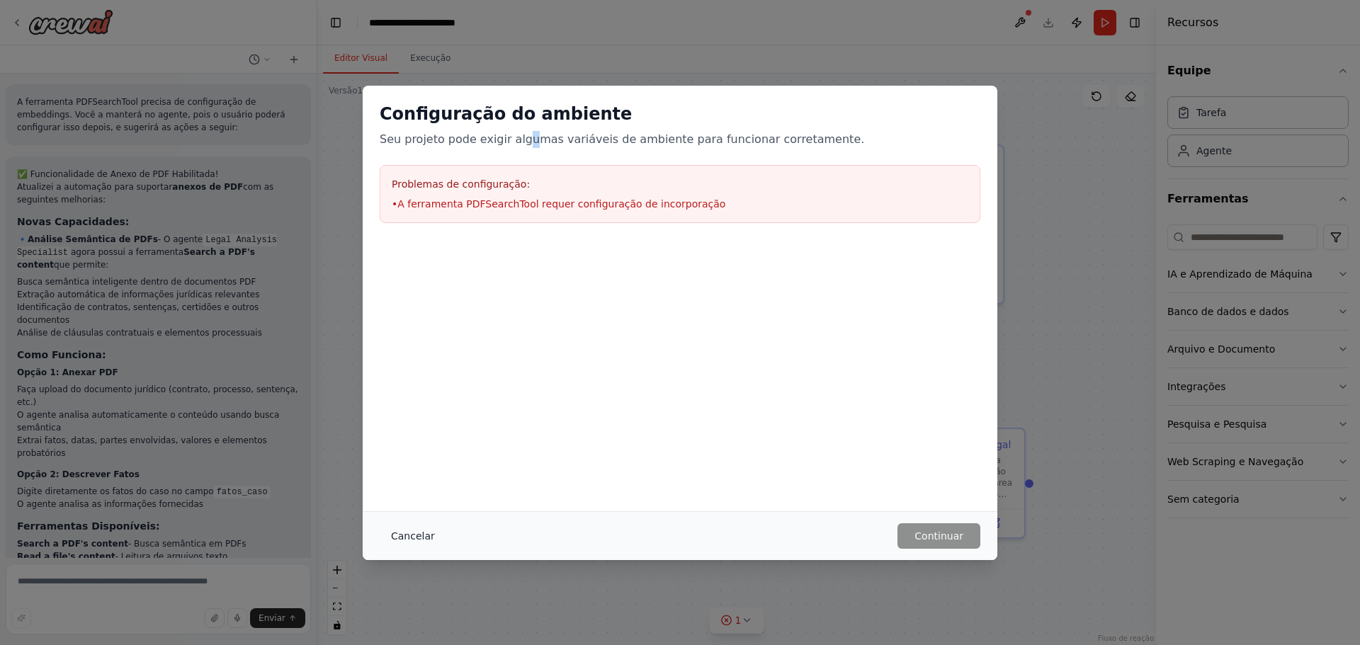
click at [399, 533] on font "Cancelar" at bounding box center [413, 535] width 44 height 11
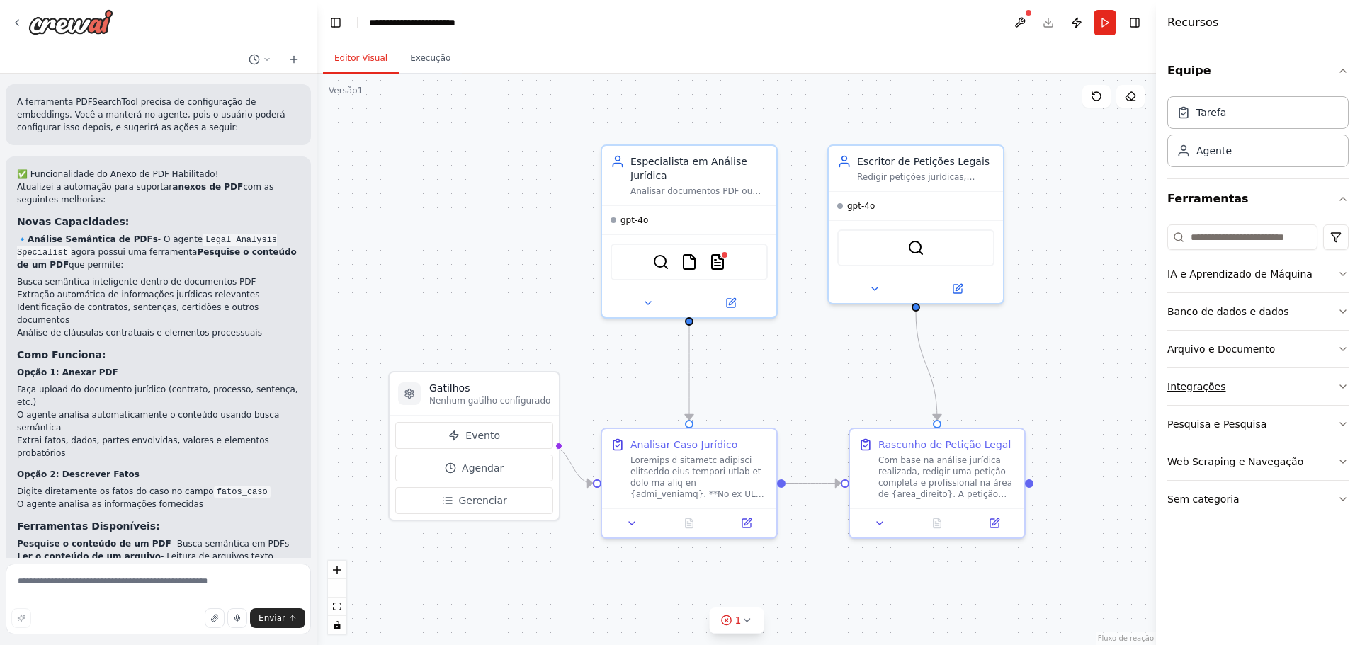
click at [1322, 385] on button "Integrações" at bounding box center [1257, 386] width 181 height 37
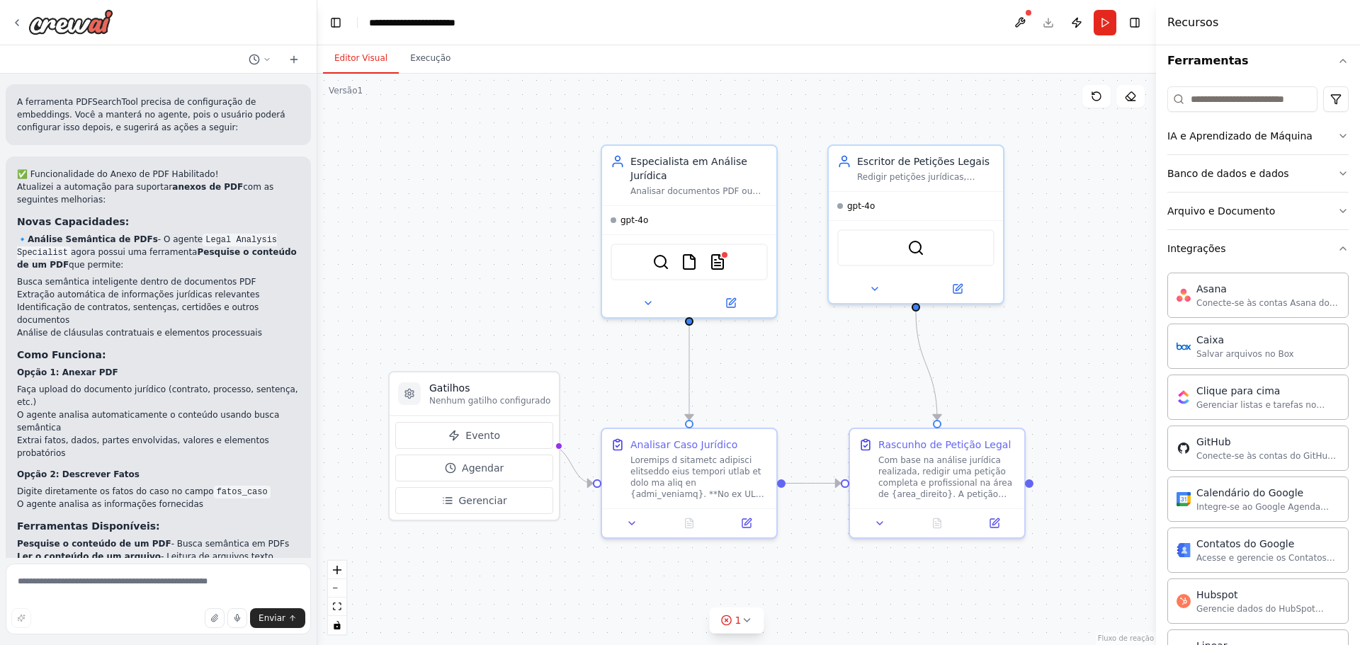
scroll to position [137, 0]
click at [1337, 254] on icon "button" at bounding box center [1342, 249] width 11 height 11
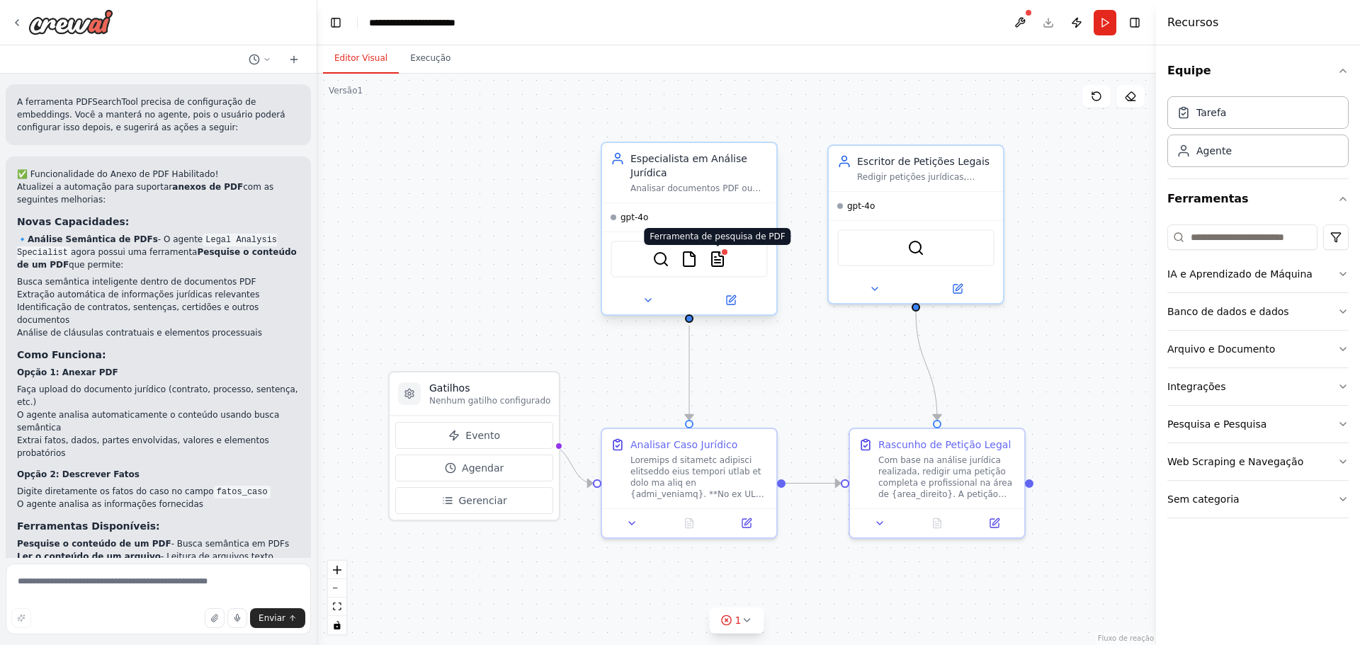
click at [718, 260] on img at bounding box center [717, 259] width 17 height 17
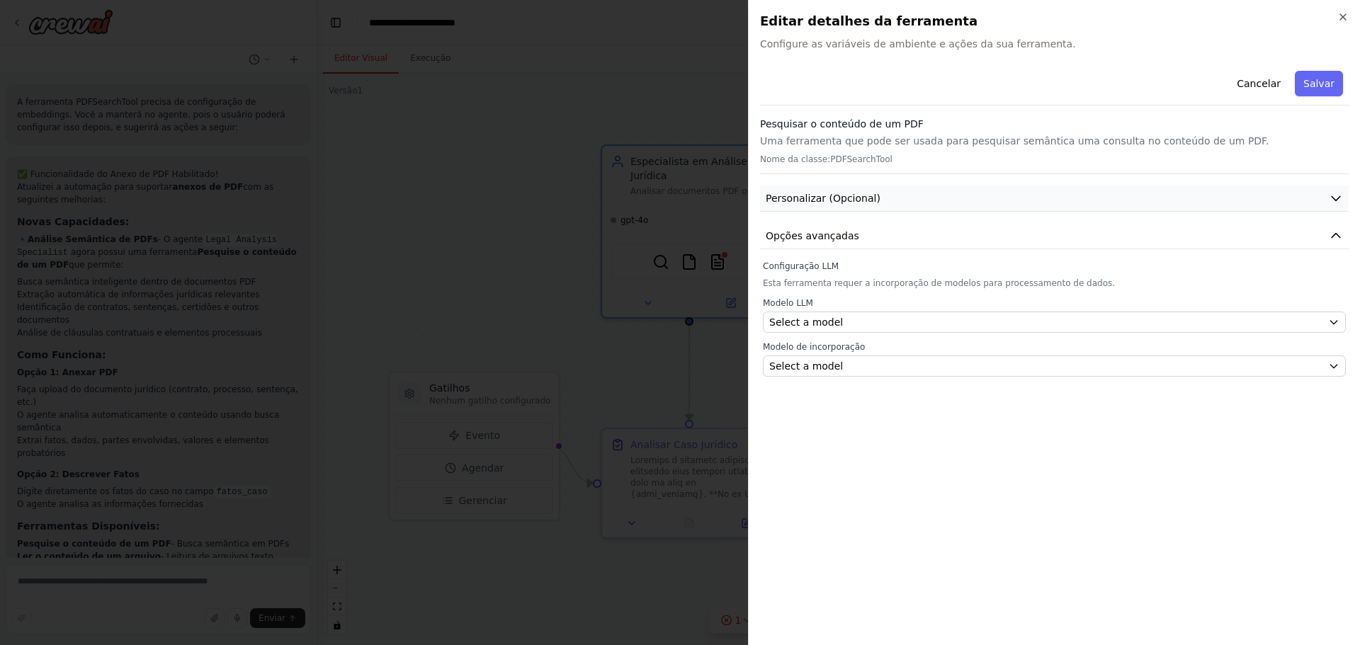
click at [852, 198] on font "Personalizar (Opcional)" at bounding box center [822, 198] width 115 height 11
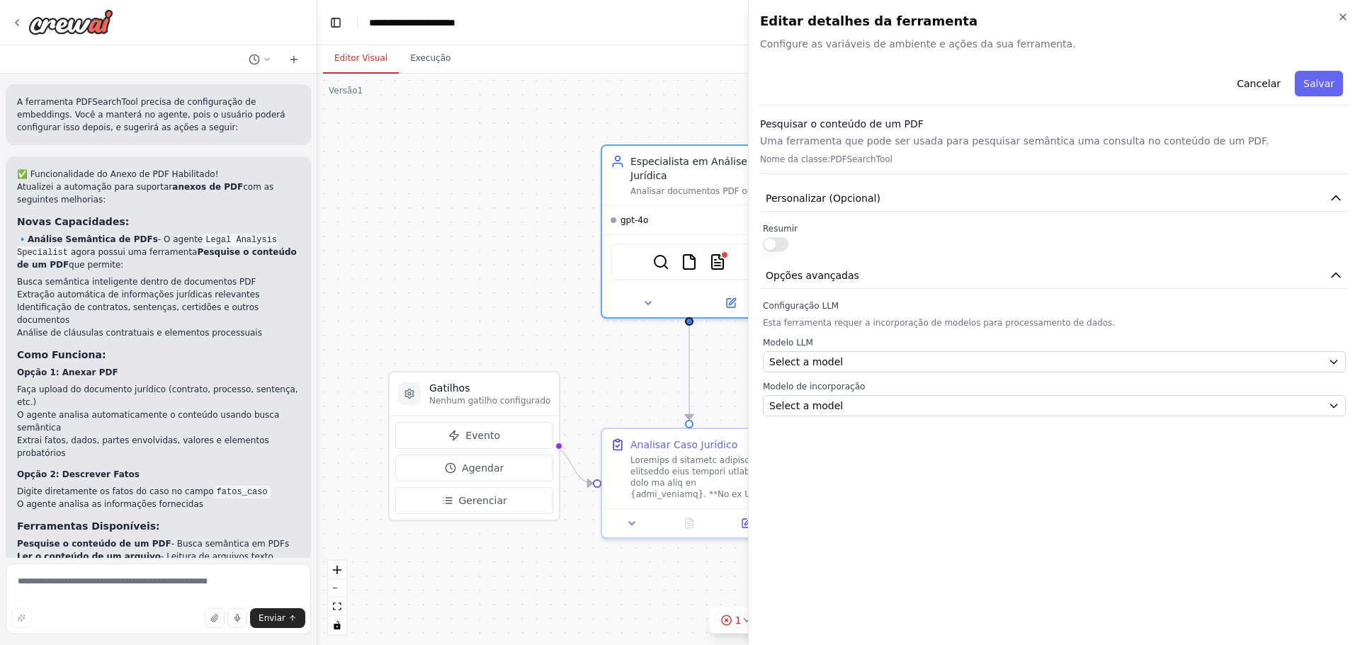
drag, startPoint x: 397, startPoint y: 260, endPoint x: 346, endPoint y: 179, distance: 95.1
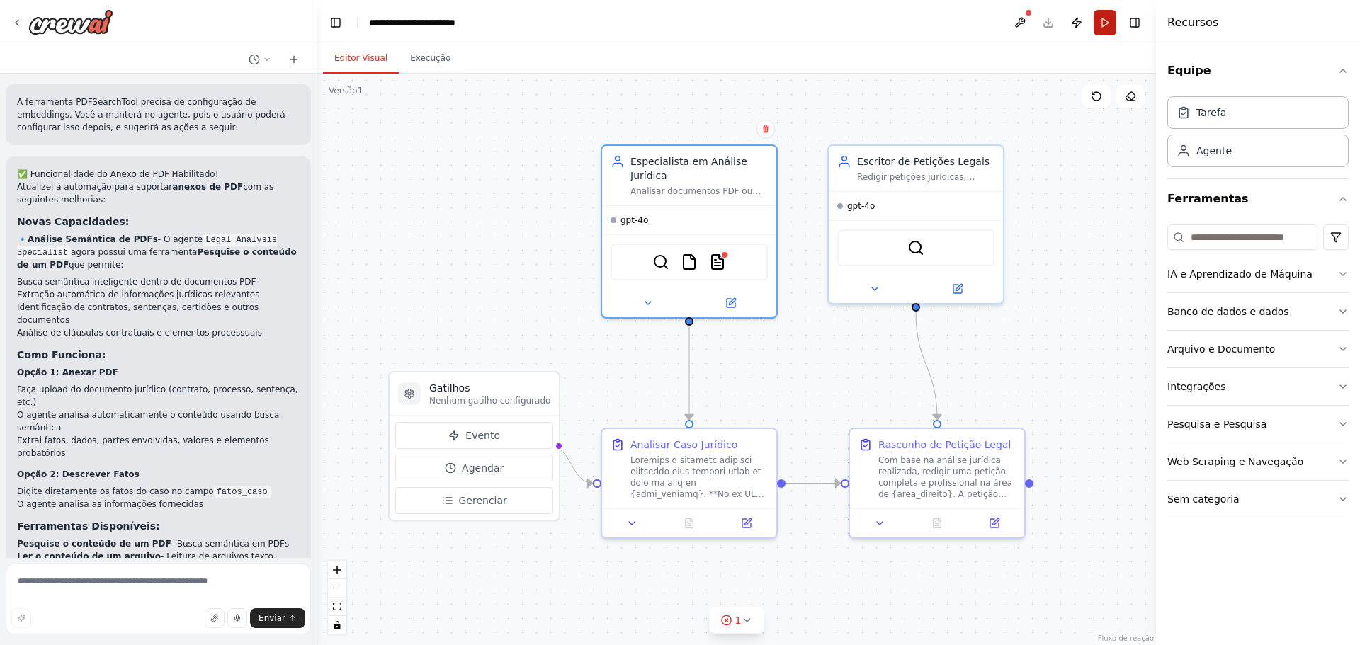
click at [1102, 25] on button "Run" at bounding box center [1104, 22] width 23 height 25
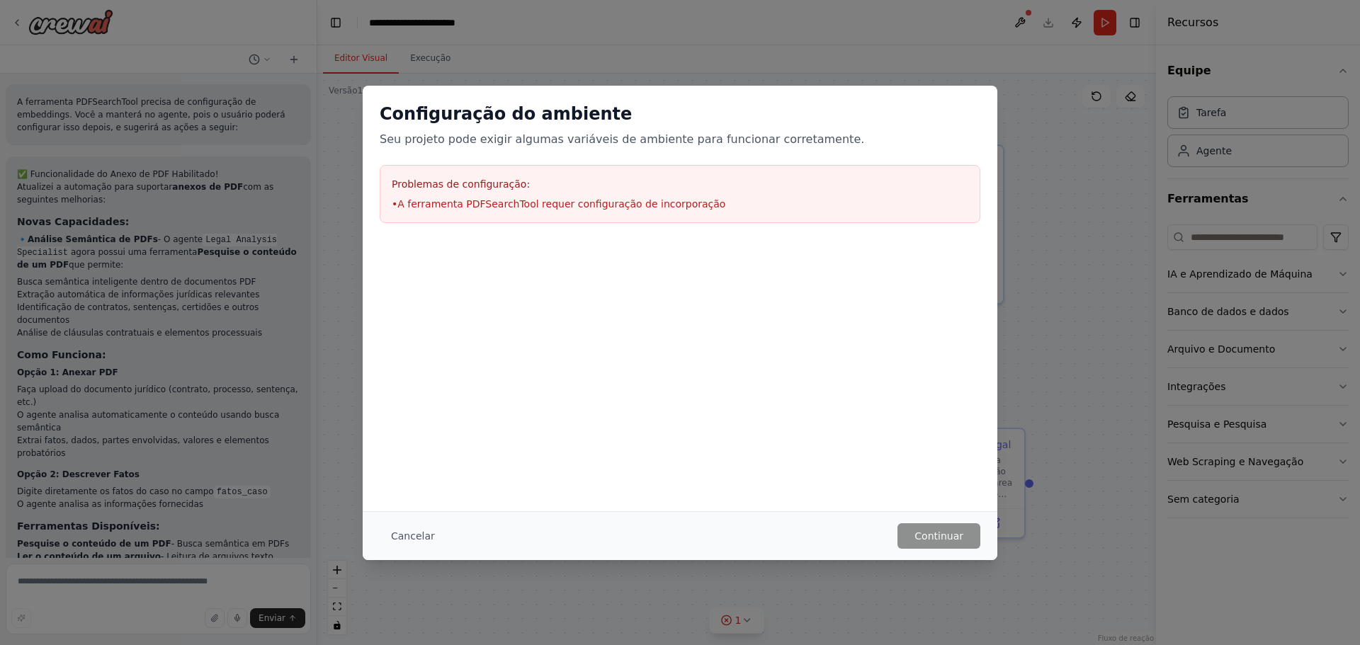
click at [668, 200] on font "A ferramenta PDFSearchTool requer configuração de incorporação" at bounding box center [561, 203] width 328 height 11
click at [421, 532] on font "Cancelar" at bounding box center [413, 535] width 44 height 11
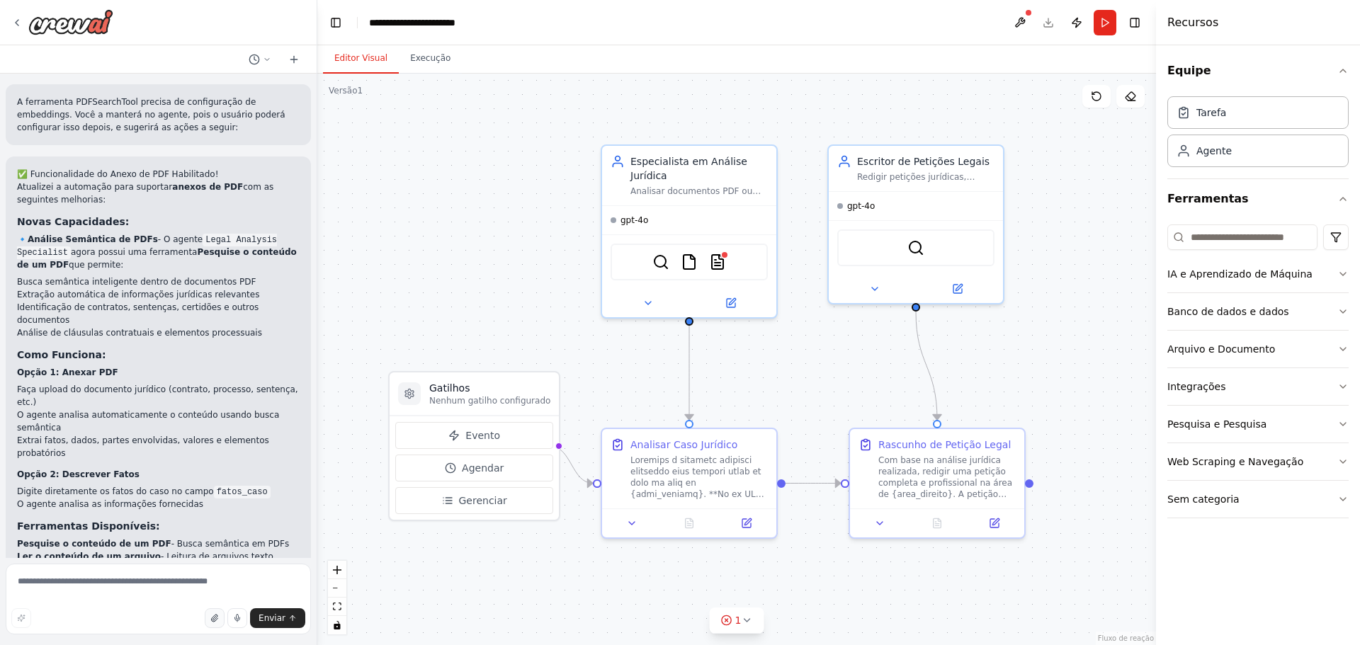
click at [217, 622] on icon "button" at bounding box center [215, 618] width 6 height 7
click at [989, 520] on icon at bounding box center [994, 520] width 11 height 11
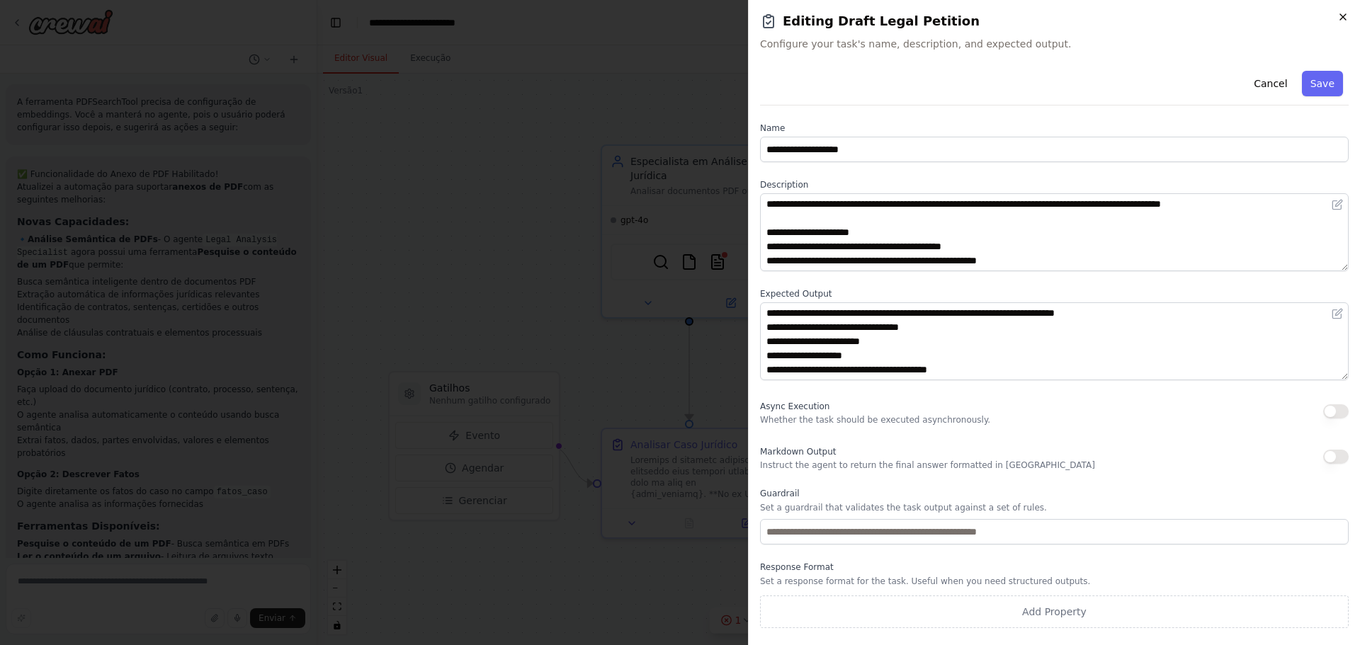
click at [1347, 21] on icon "button" at bounding box center [1342, 16] width 11 height 11
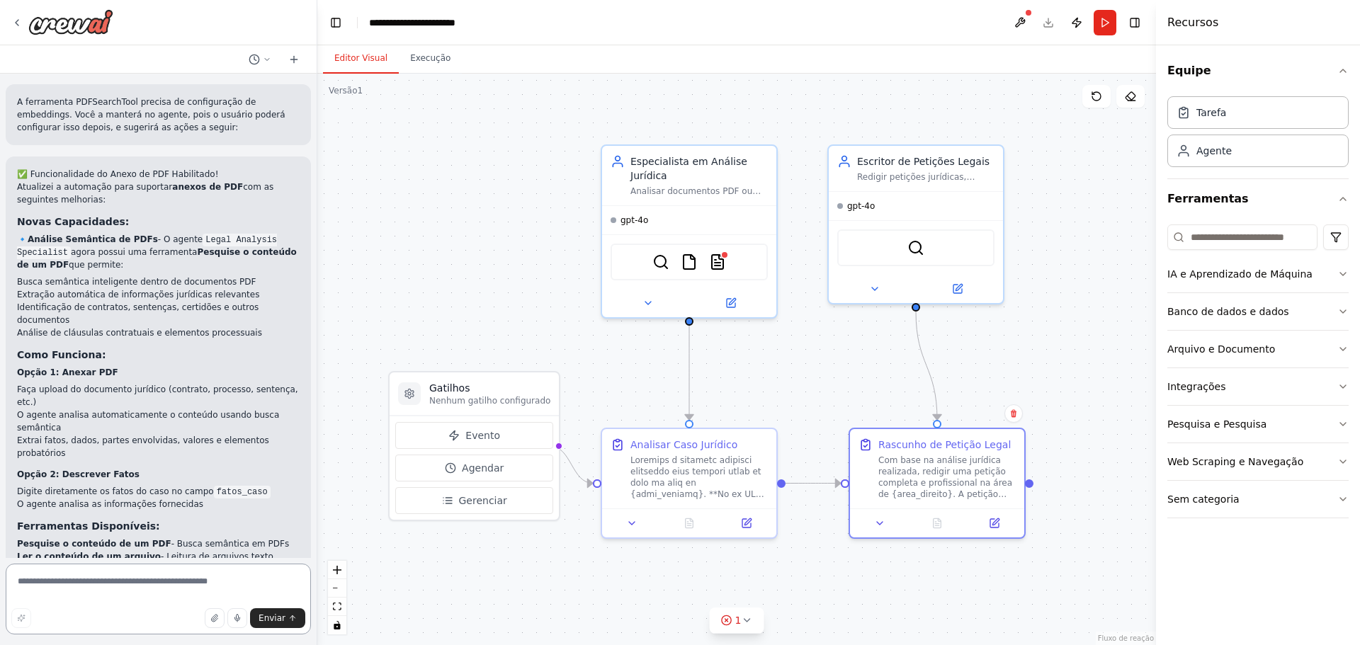
click at [254, 567] on textarea at bounding box center [158, 599] width 305 height 71
type textarea "**********"
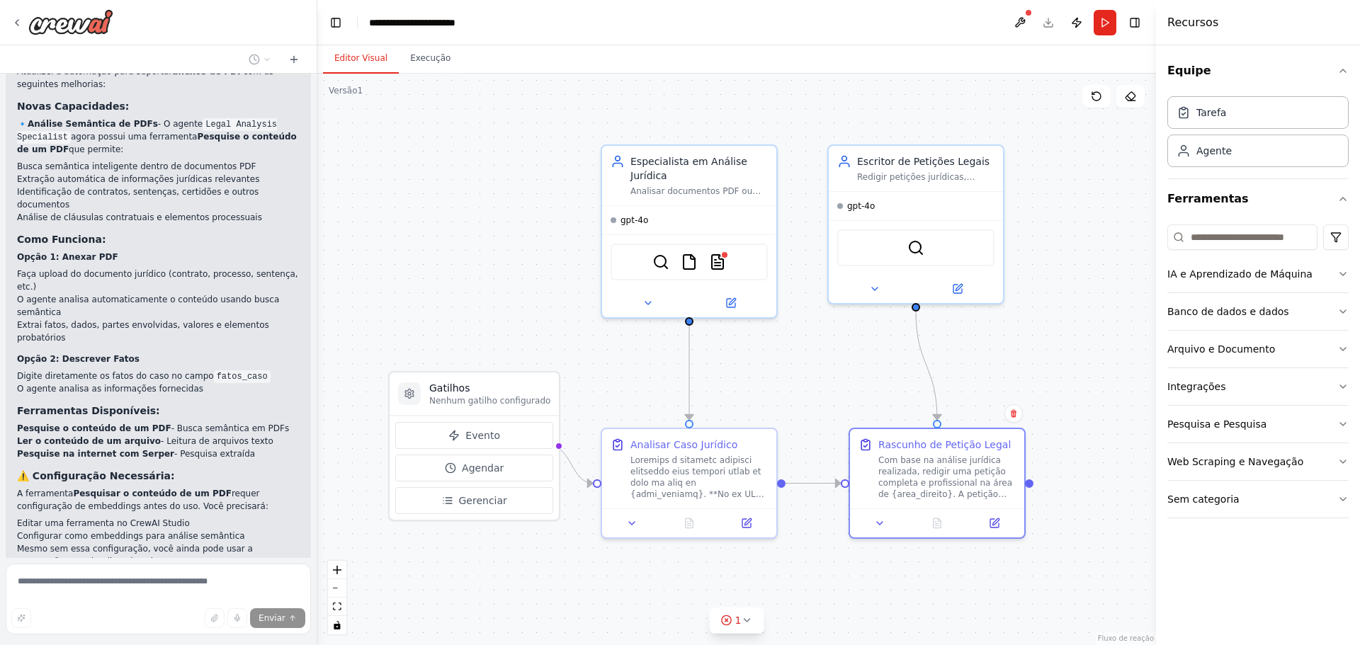
scroll to position [2996, 0]
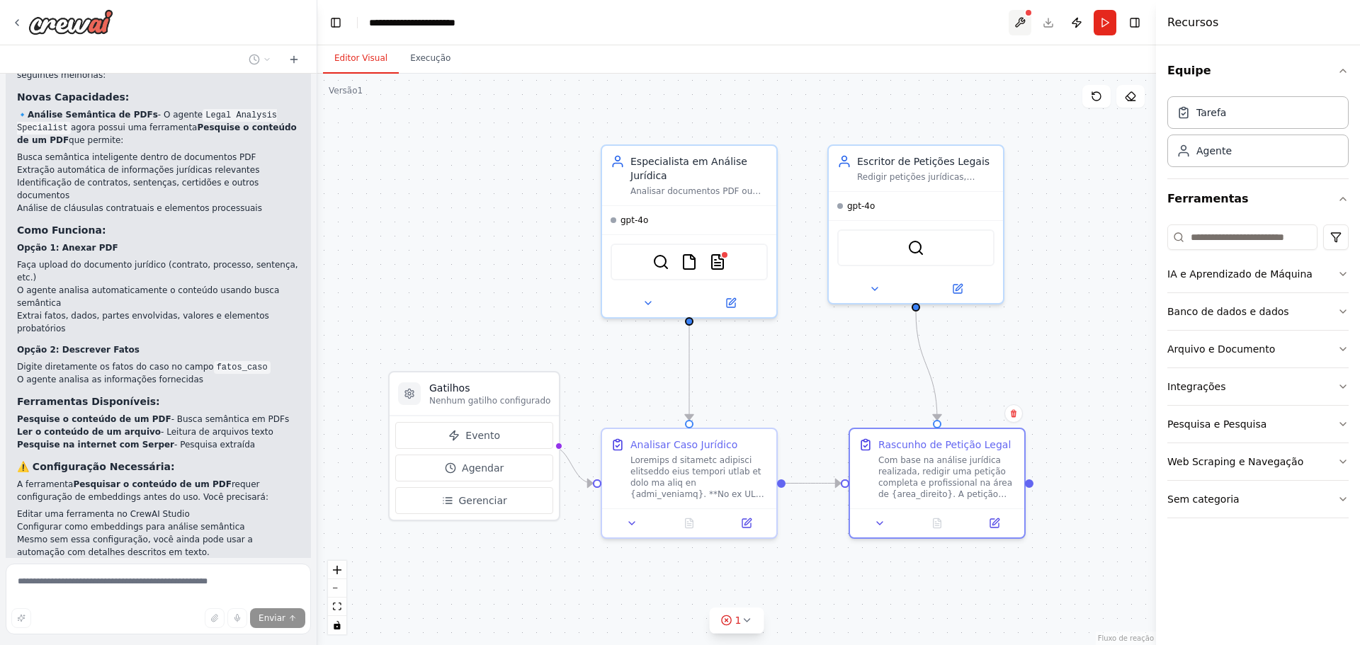
click at [1018, 15] on button at bounding box center [1019, 22] width 23 height 25
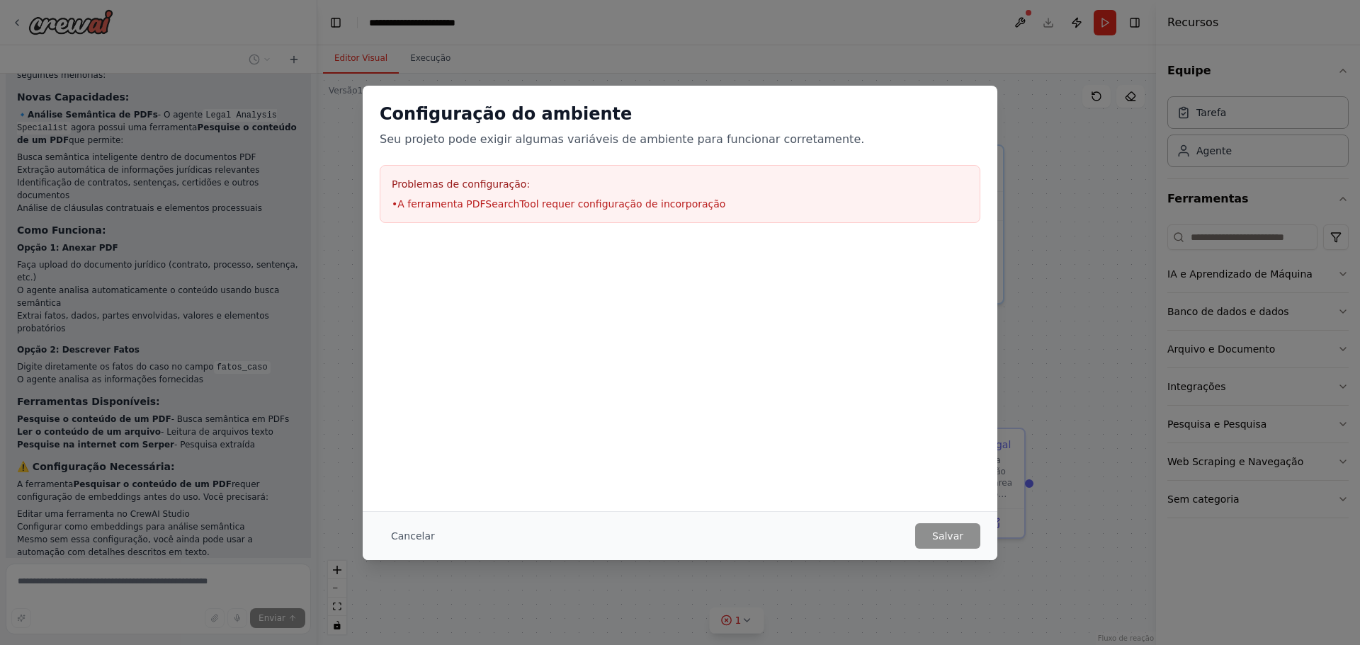
click at [537, 207] on font "A ferramenta PDFSearchTool requer configuração de incorporação" at bounding box center [561, 203] width 328 height 11
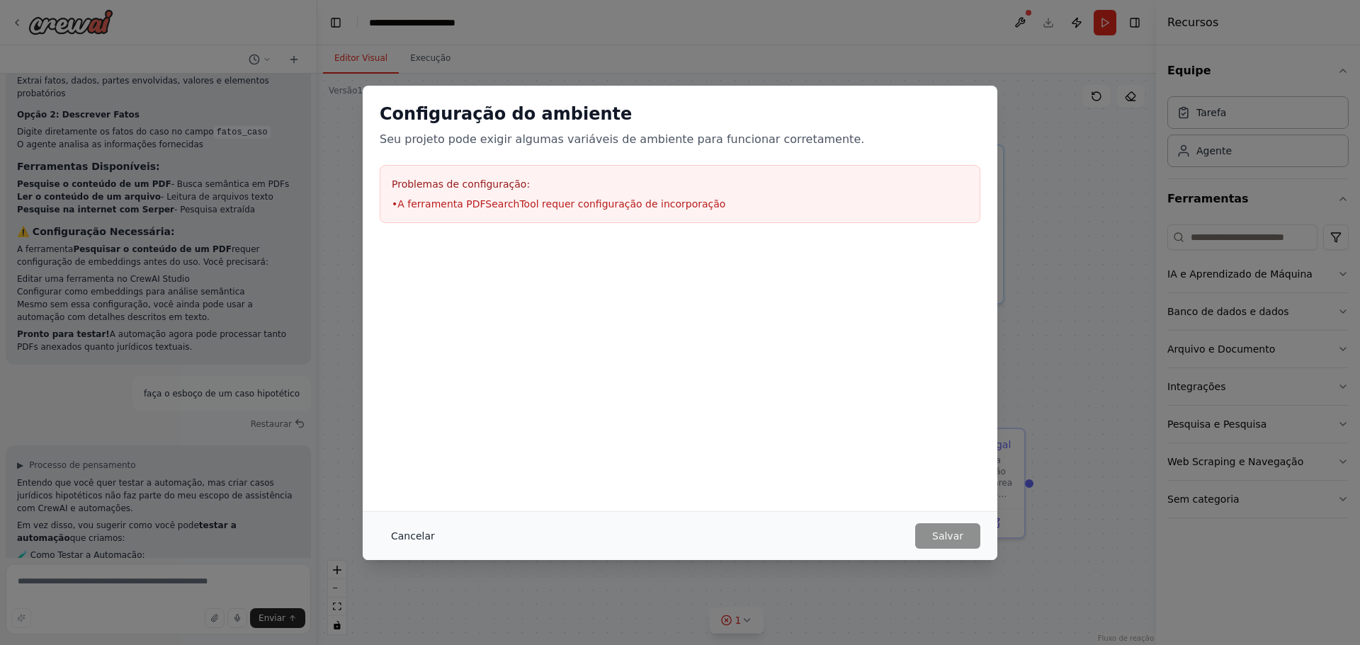
scroll to position [3244, 0]
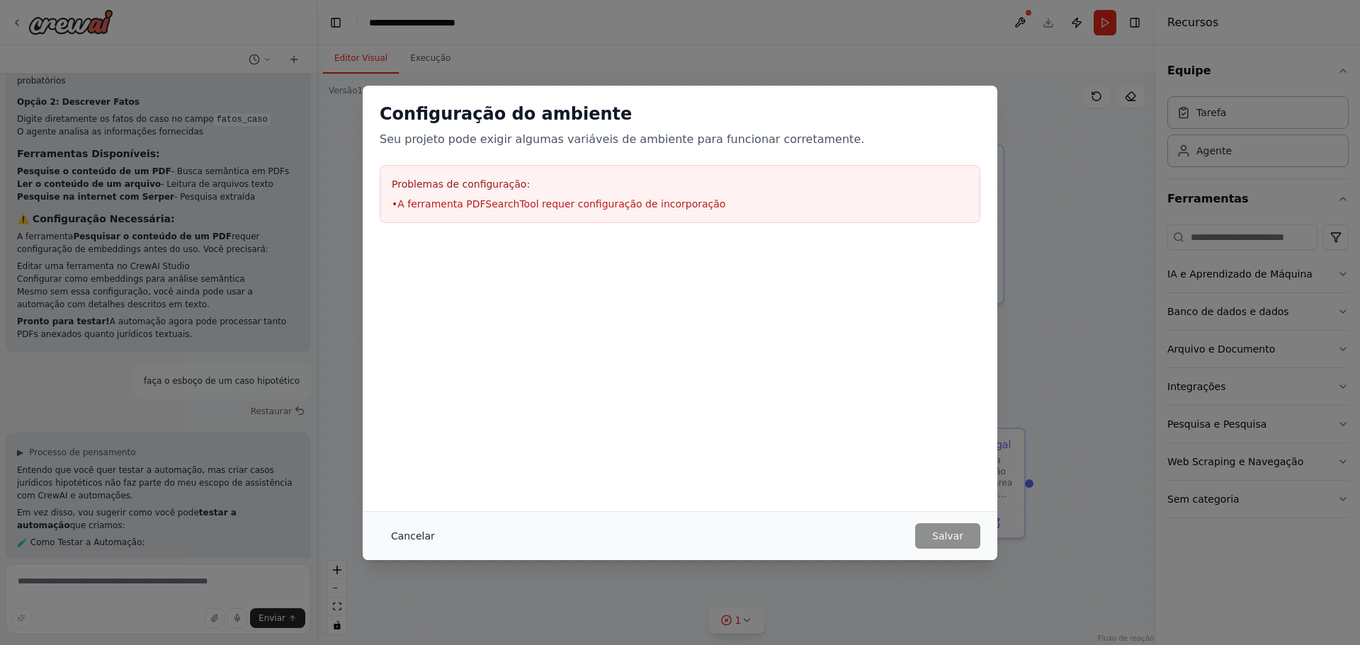
click at [416, 533] on font "Cancelar" at bounding box center [413, 535] width 44 height 11
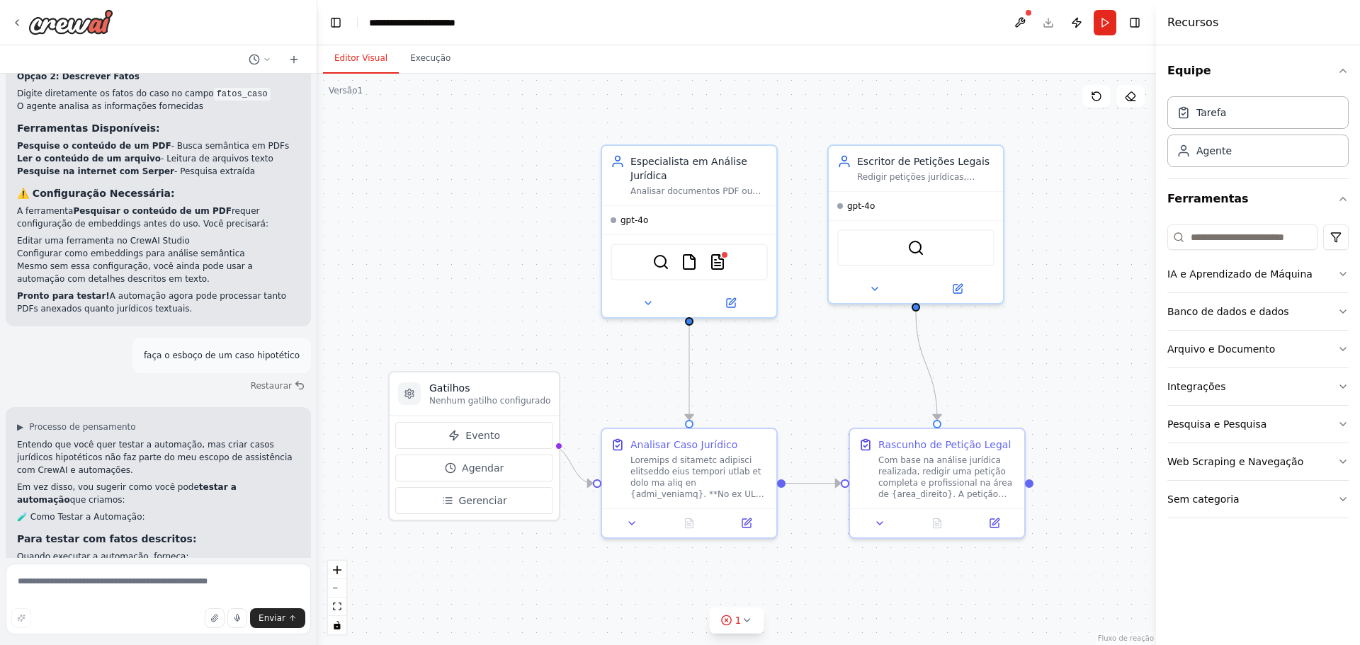
click at [1047, 22] on header "**********" at bounding box center [736, 22] width 838 height 45
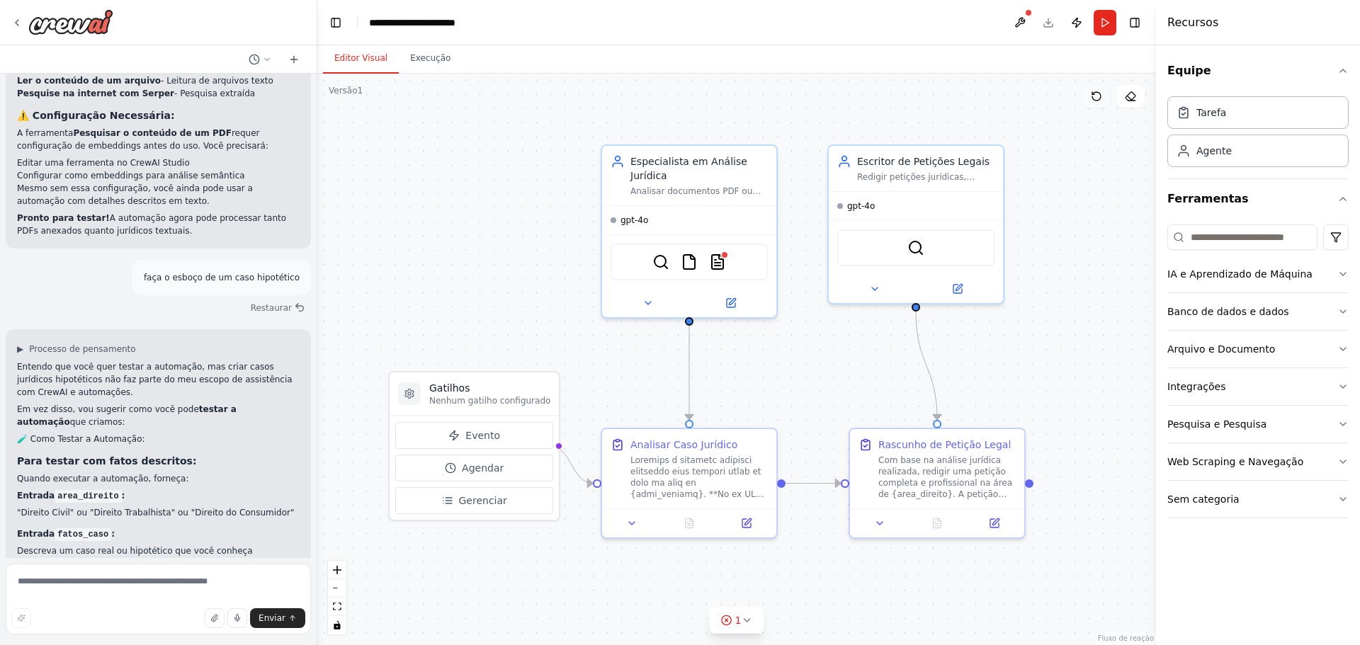
scroll to position [3360, 0]
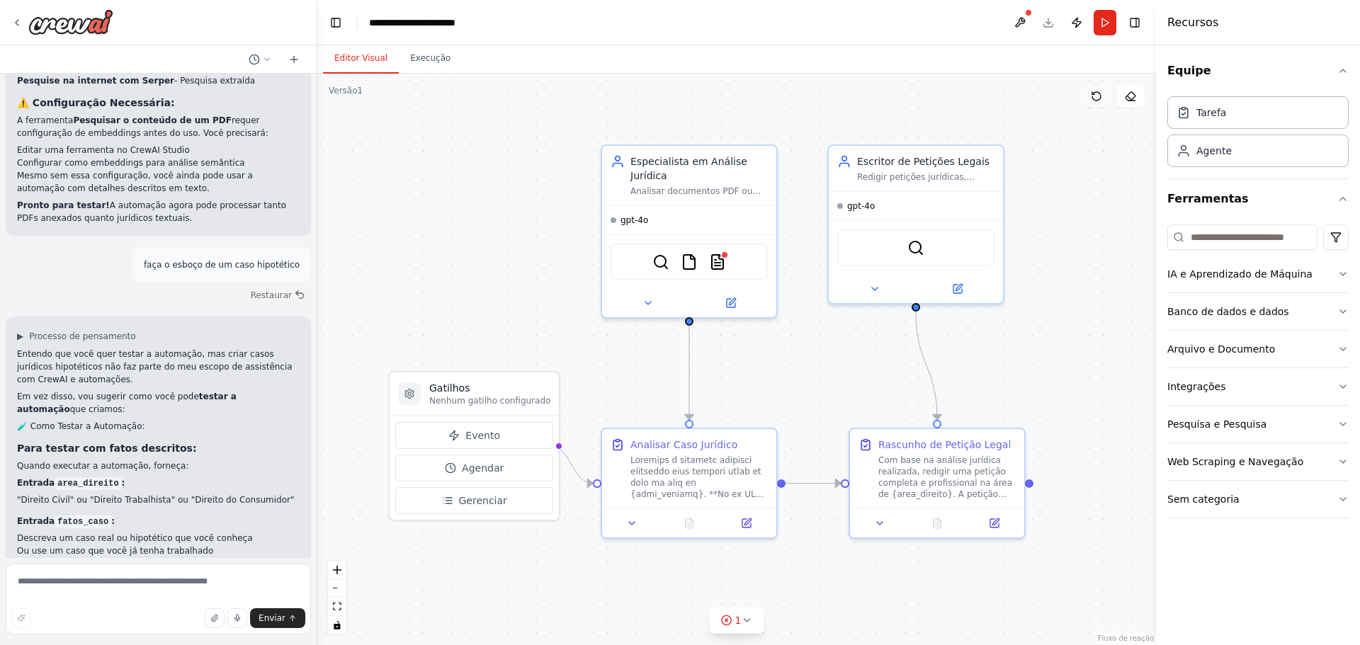
click at [1098, 91] on icon at bounding box center [1096, 96] width 11 height 11
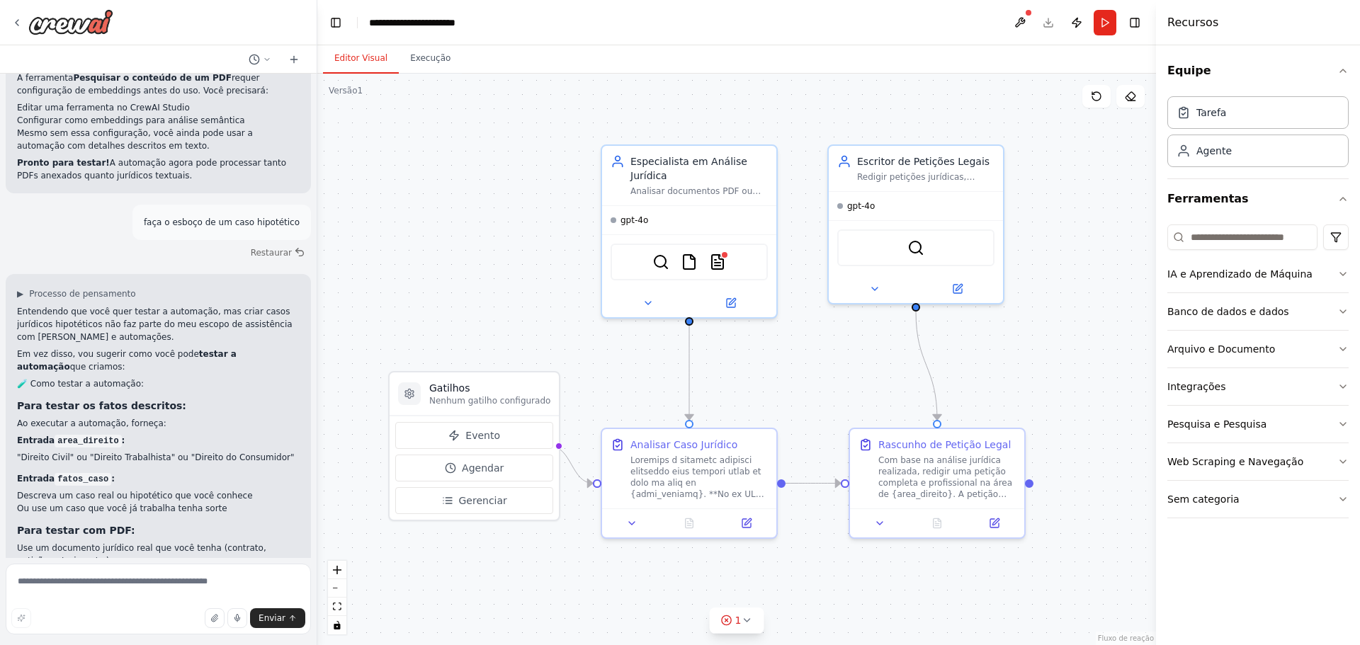
scroll to position [3415, 0]
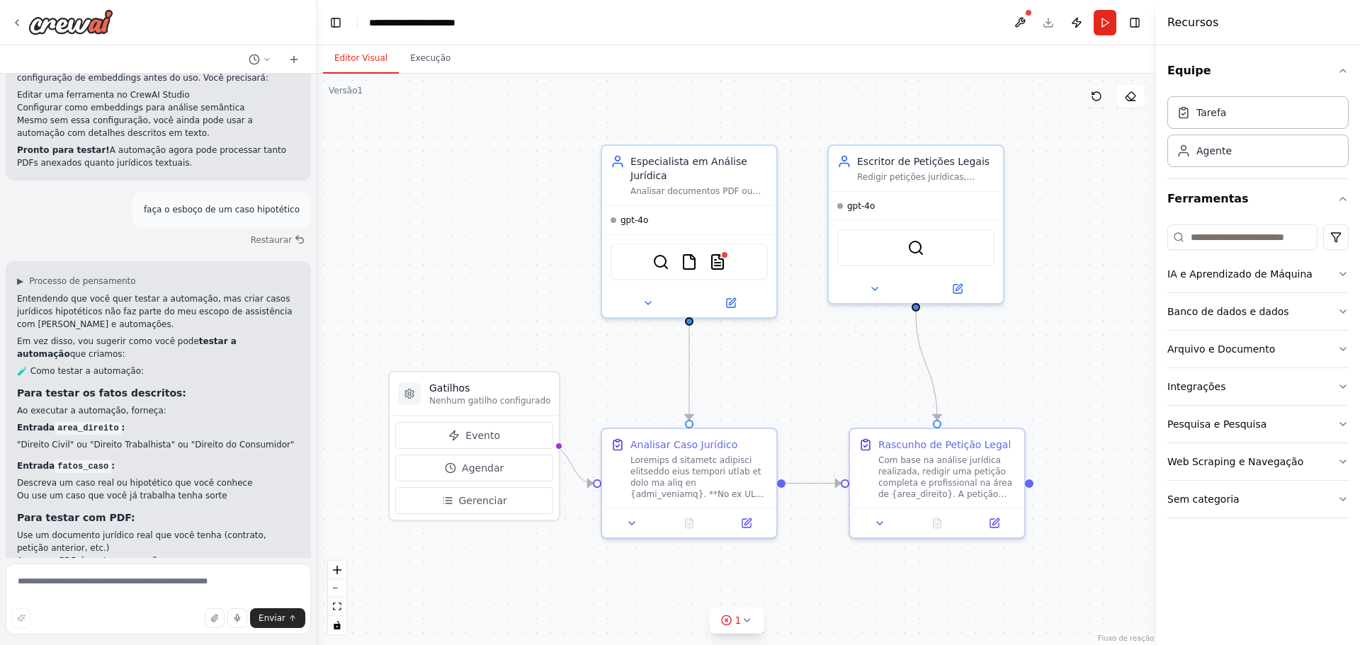
click at [1092, 106] on button at bounding box center [1096, 96] width 28 height 23
click at [94, 591] on textarea at bounding box center [158, 599] width 305 height 71
type textarea "***"
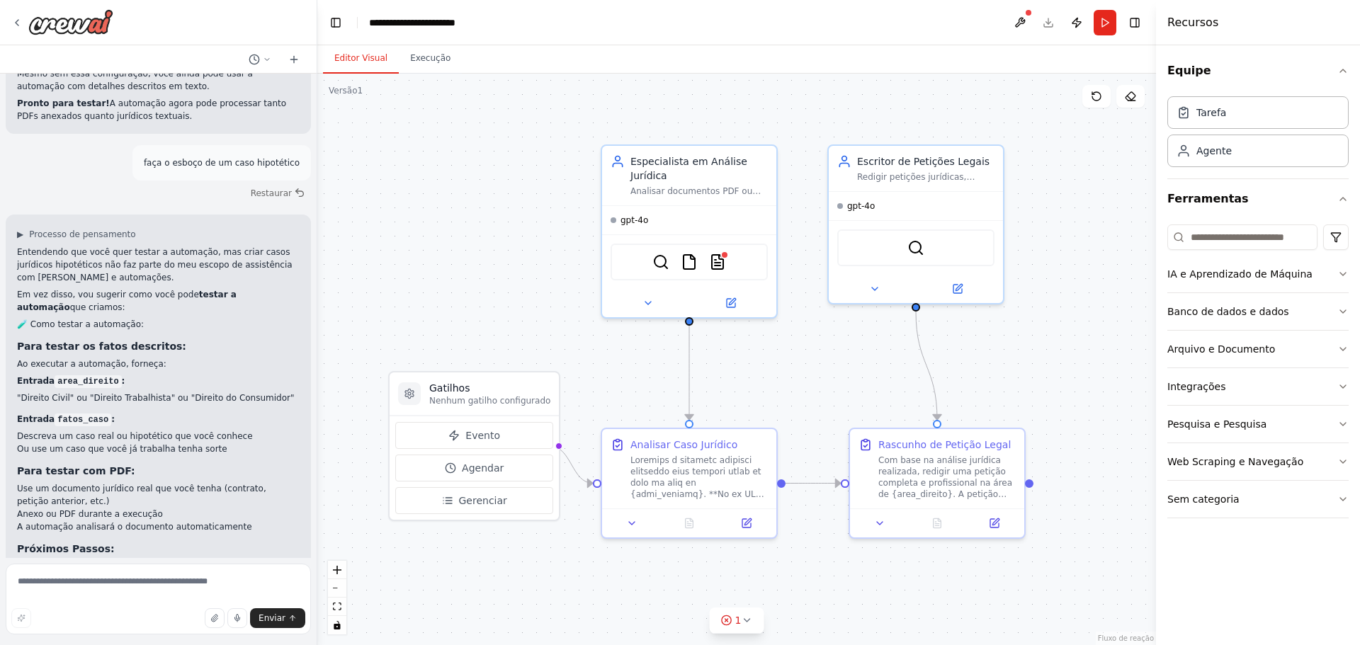
scroll to position [3540, 0]
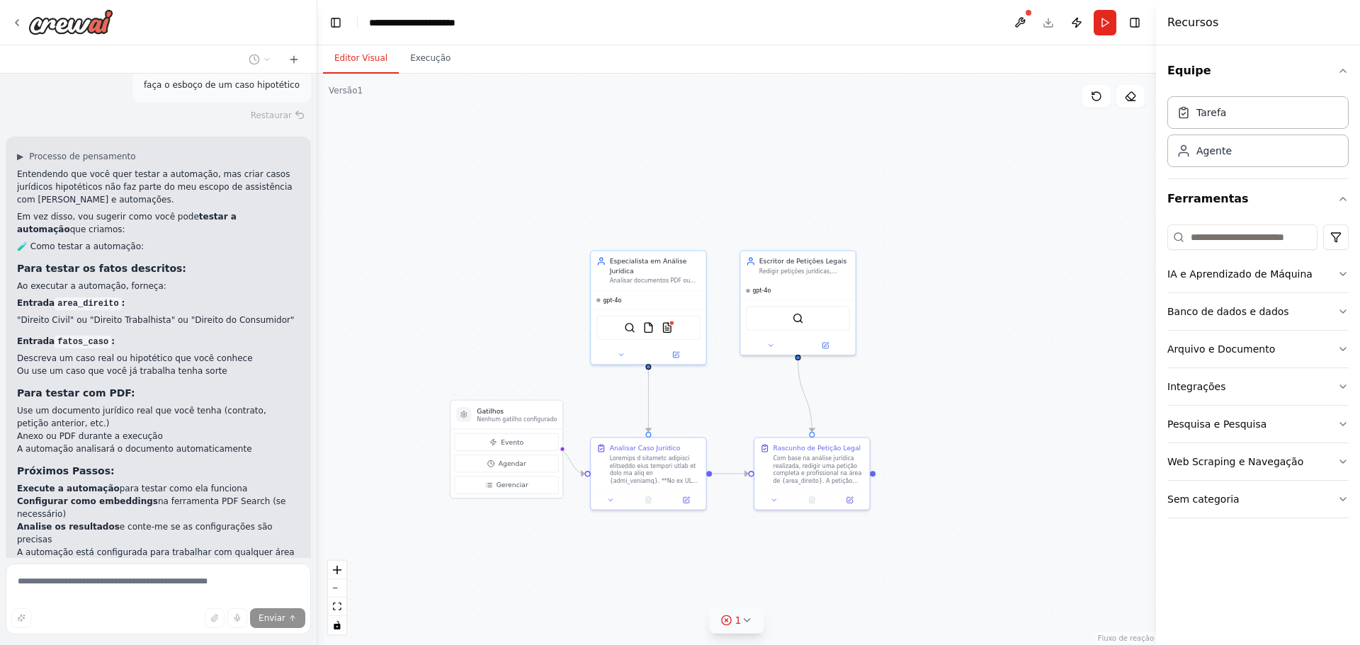
click at [728, 620] on icon at bounding box center [726, 620] width 3 height 3
click at [862, 581] on button at bounding box center [874, 584] width 24 height 17
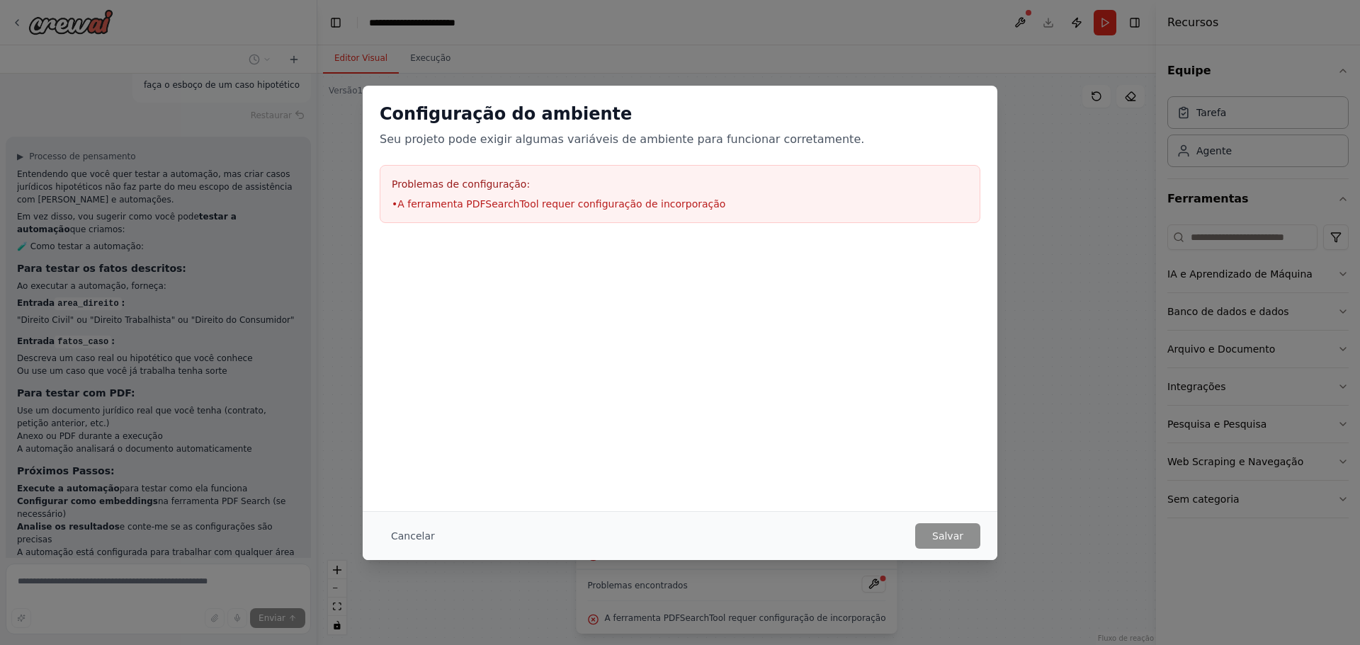
click at [518, 195] on div "Problemas de configuração: • A ferramenta PDFSearchTool requer configuração de …" at bounding box center [680, 194] width 600 height 58
click at [498, 208] on font "A ferramenta PDFSearchTool requer configuração de incorporação" at bounding box center [561, 203] width 328 height 11
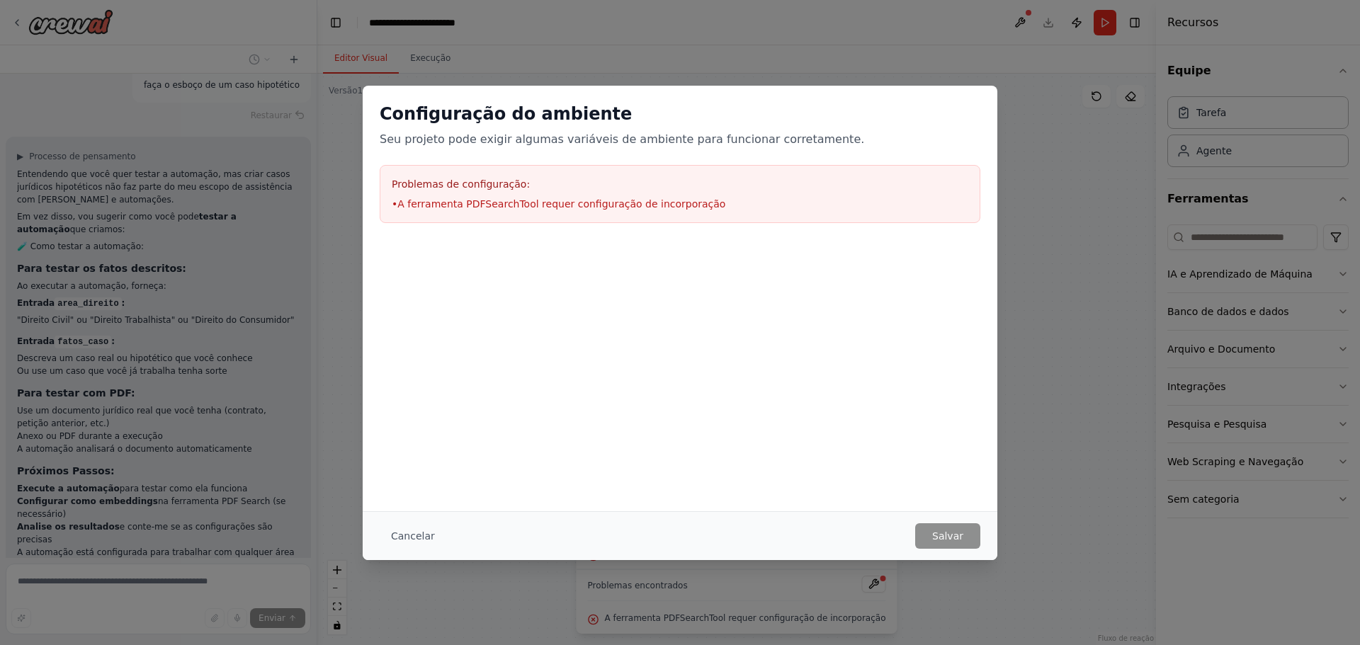
click at [433, 188] on font "Problemas de configuração:" at bounding box center [461, 183] width 138 height 11
click at [432, 183] on font "Problemas de configuração:" at bounding box center [461, 183] width 138 height 11
click at [434, 128] on div "Configuração do ambiente Seu projeto pode exigir algumas variáveis ​​de ambient…" at bounding box center [680, 125] width 600 height 45
click at [442, 112] on font "Configuração do ambiente" at bounding box center [506, 114] width 252 height 20
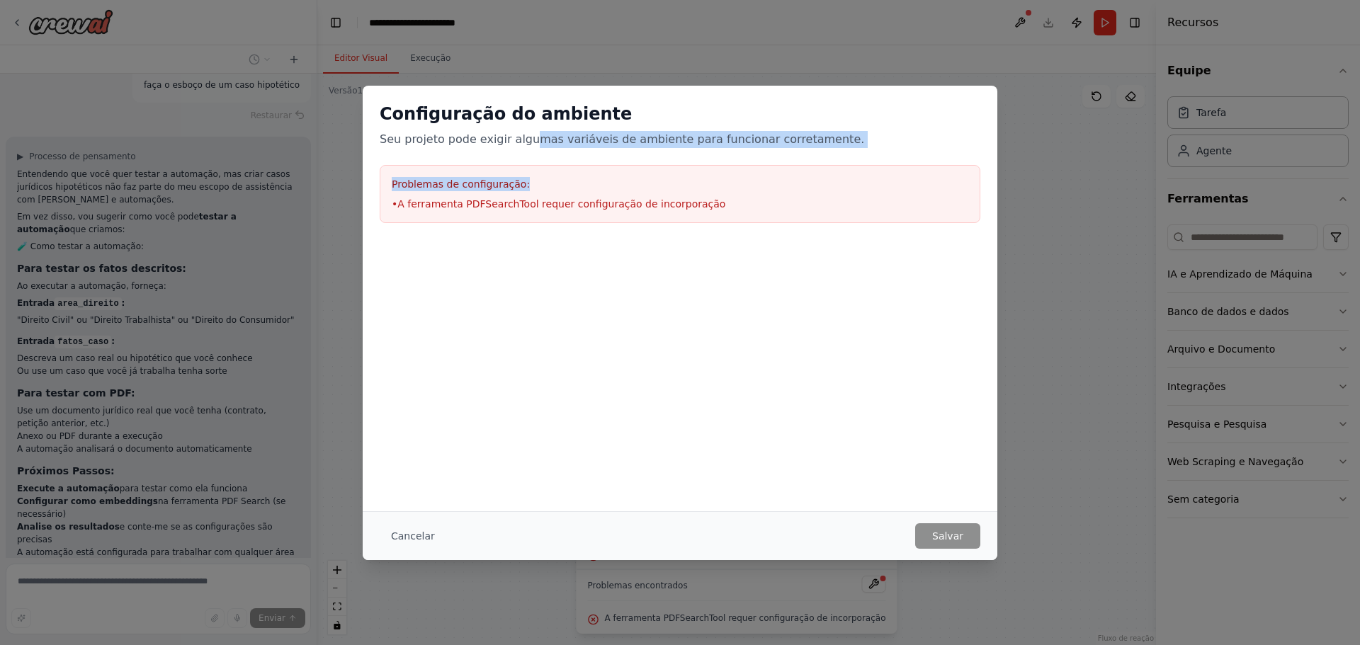
drag, startPoint x: 542, startPoint y: 147, endPoint x: 683, endPoint y: 172, distance: 143.1
click at [555, 154] on div "Configuração do ambiente Seu projeto pode exigir algumas variáveis ​​de ambient…" at bounding box center [680, 163] width 634 height 154
click at [718, 183] on h3 "Problemas de configuração:" at bounding box center [680, 184] width 576 height 14
click at [401, 531] on font "Cancelar" at bounding box center [413, 535] width 44 height 11
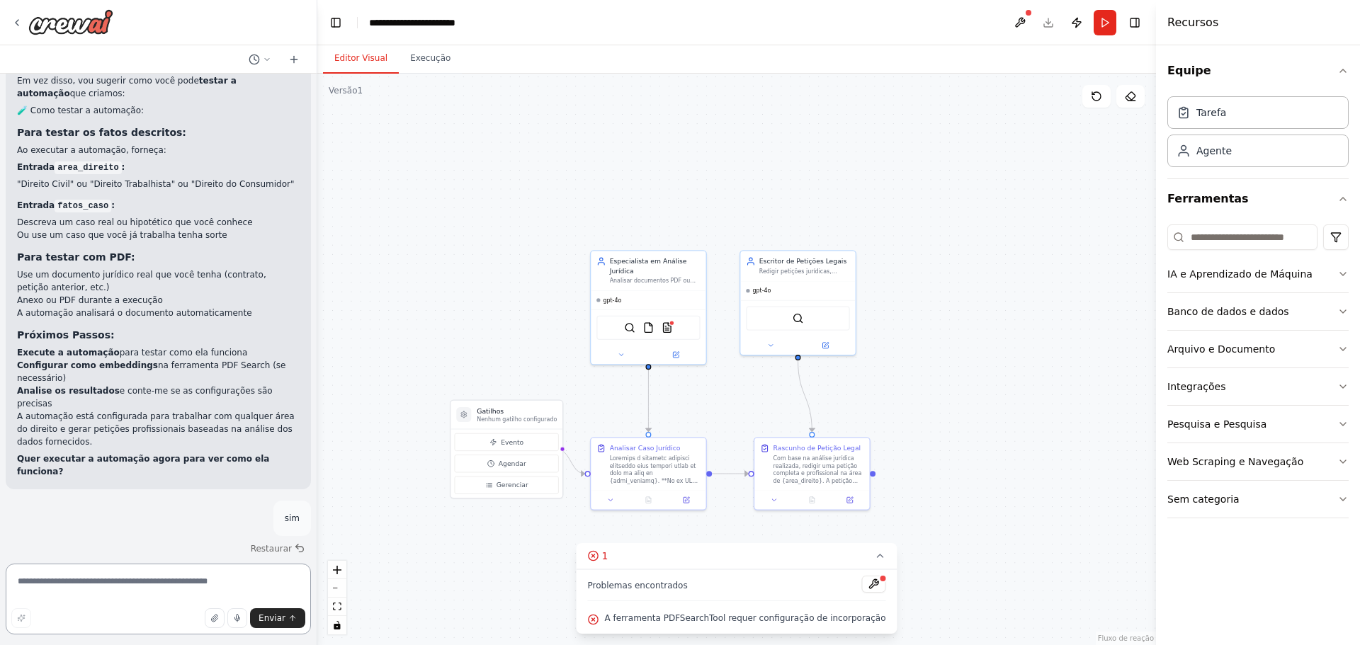
scroll to position [3689, 0]
